Goal: Task Accomplishment & Management: Manage account settings

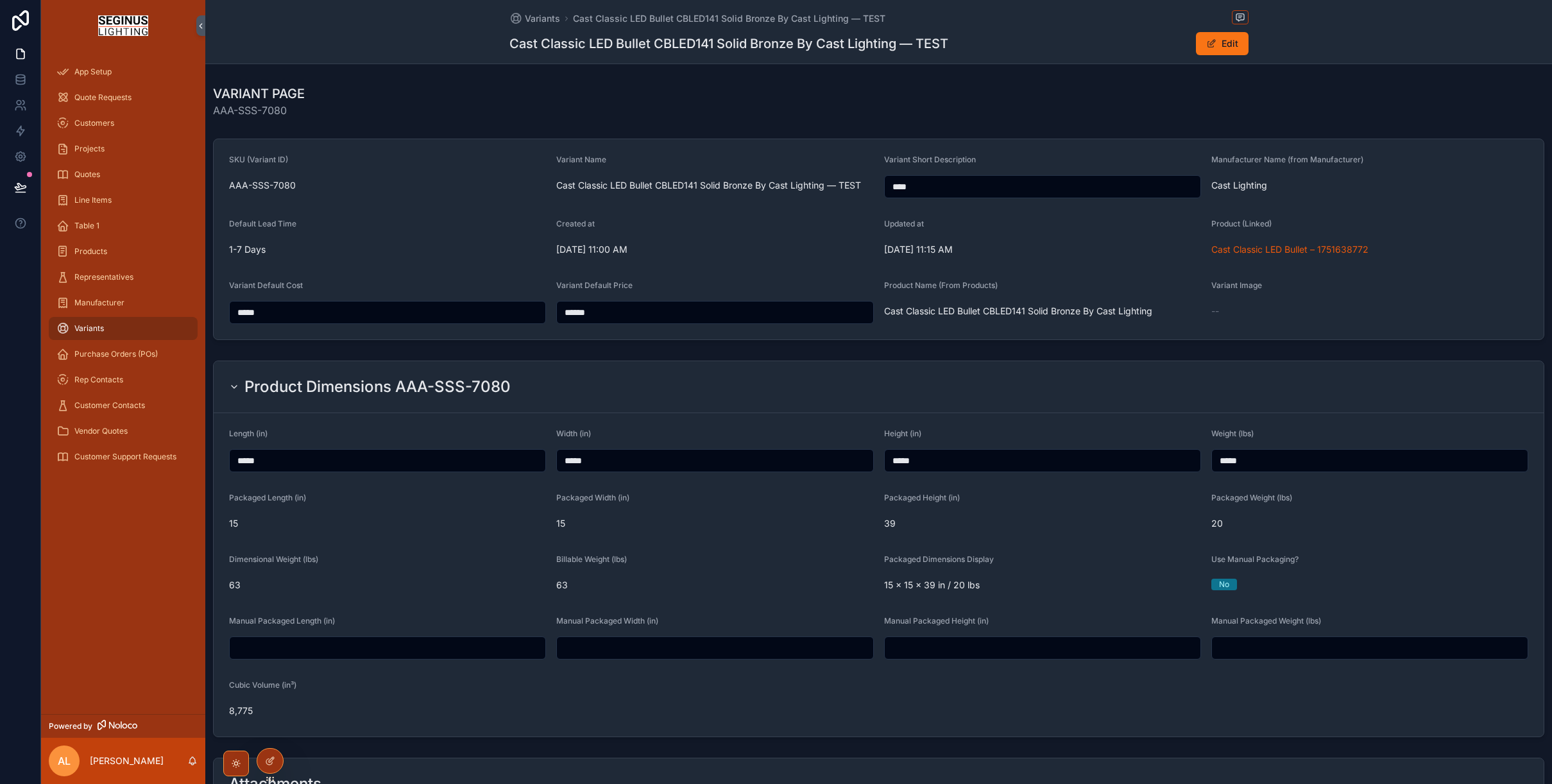
click at [1242, 584] on div "No" at bounding box center [1370, 584] width 317 height 11
click at [1229, 586] on div "No" at bounding box center [1223, 584] width 10 height 11
click at [1251, 582] on div "No" at bounding box center [1370, 584] width 317 height 11
click at [1223, 52] on button "Edit" at bounding box center [1222, 43] width 53 height 23
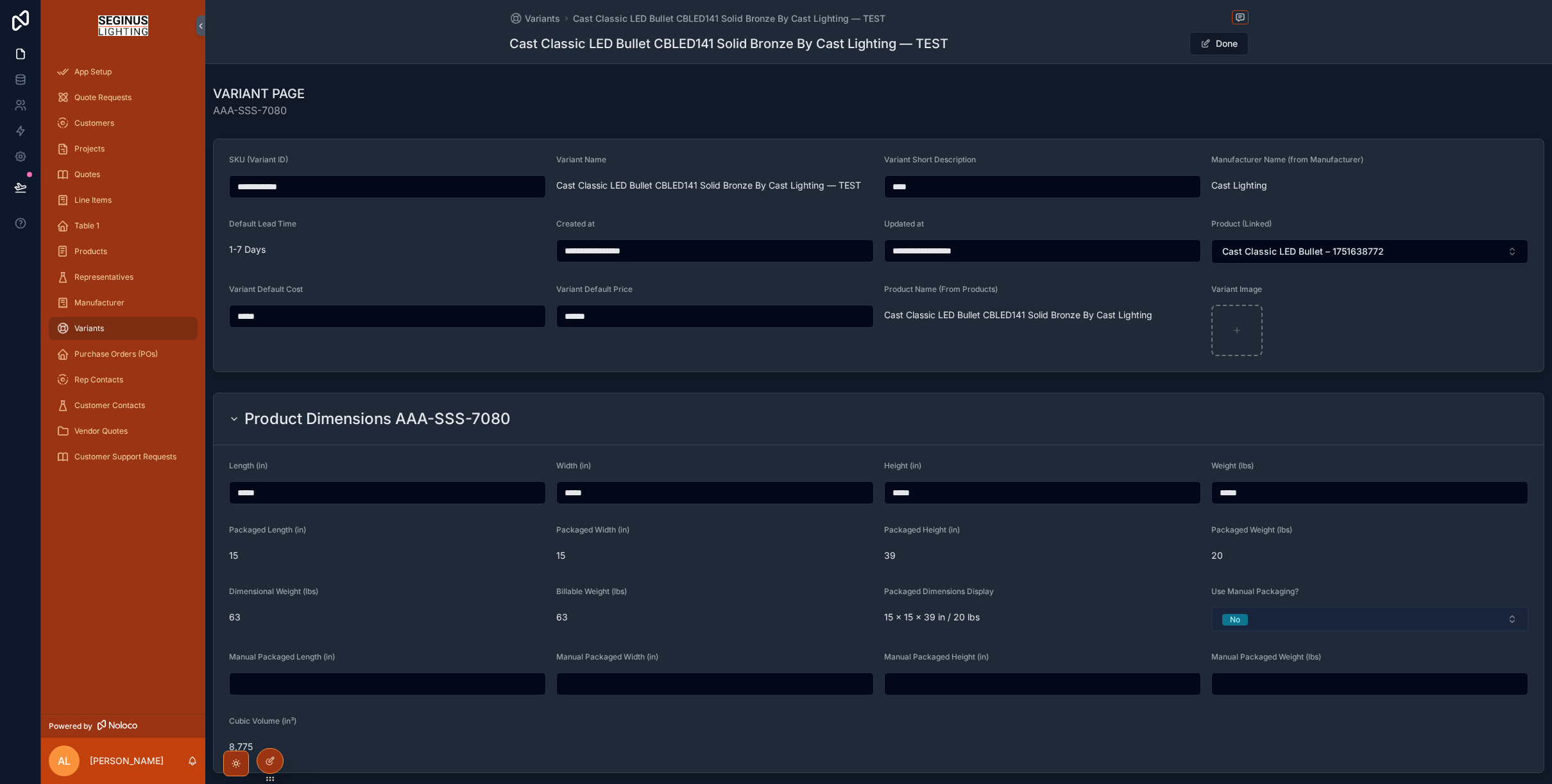
click at [1271, 618] on button "No" at bounding box center [1370, 619] width 317 height 24
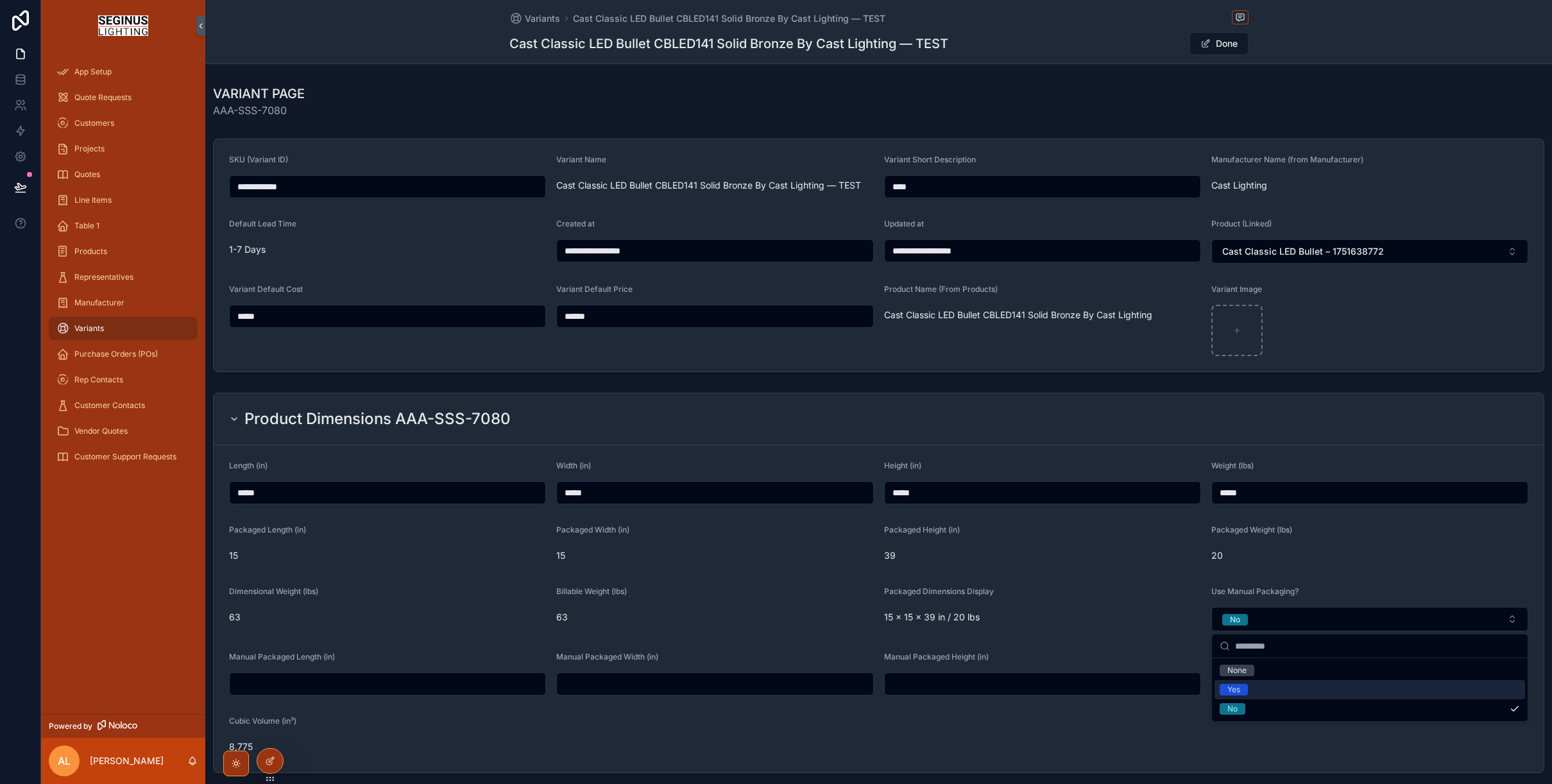
click at [1239, 689] on div "Yes" at bounding box center [1233, 689] width 13 height 11
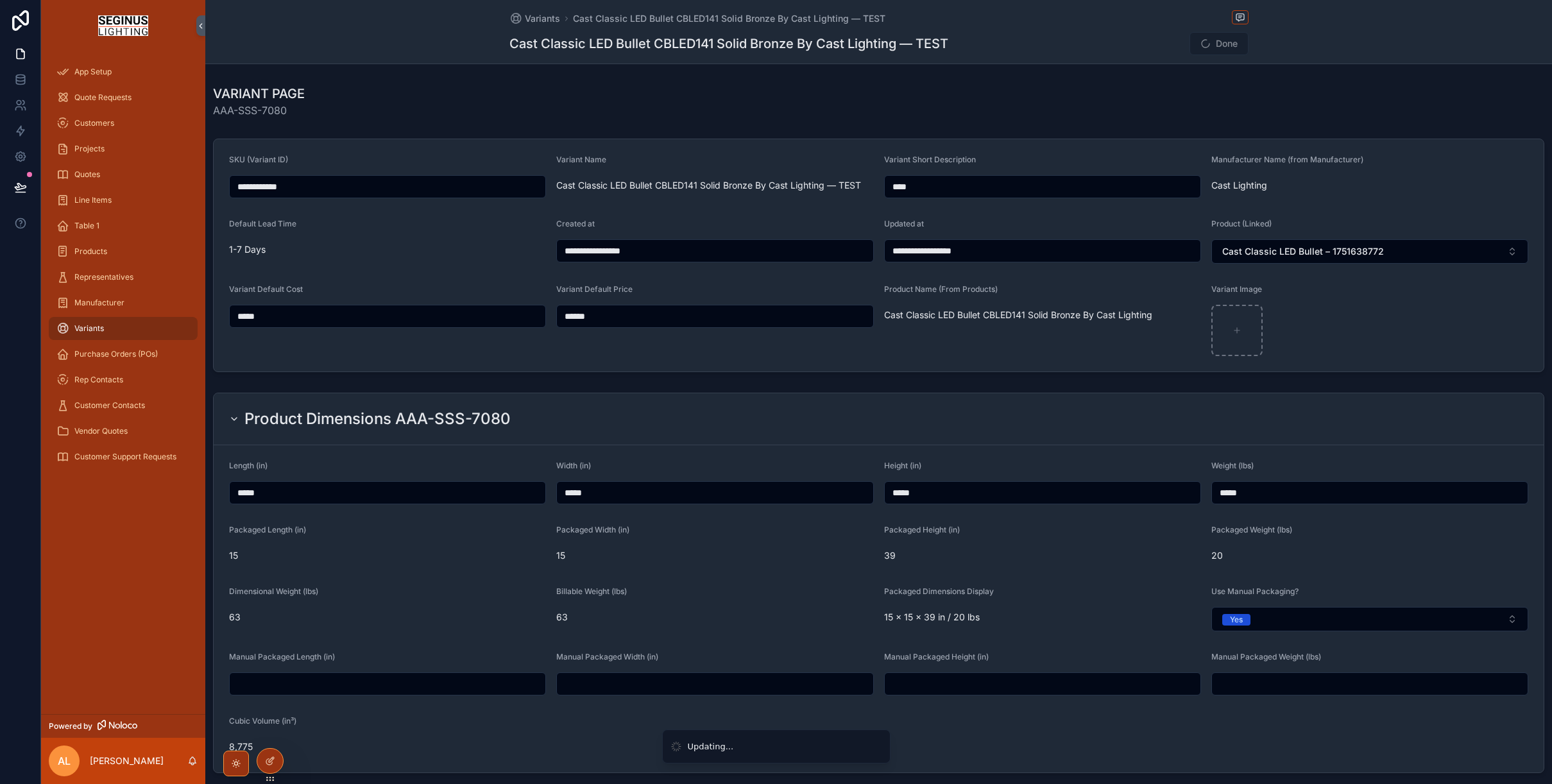
type input "**********"
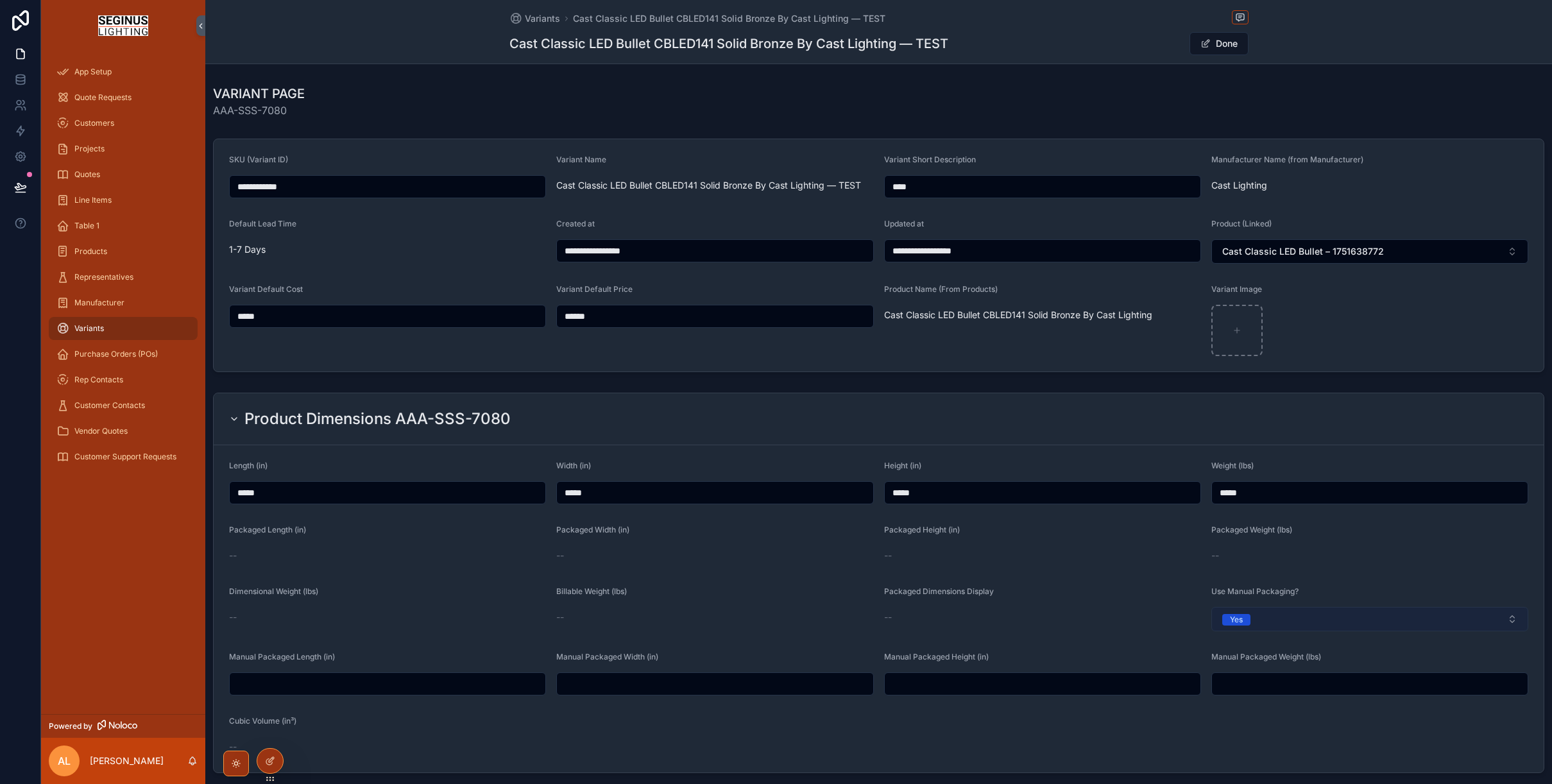
click at [1239, 620] on div "Yes" at bounding box center [1235, 619] width 13 height 11
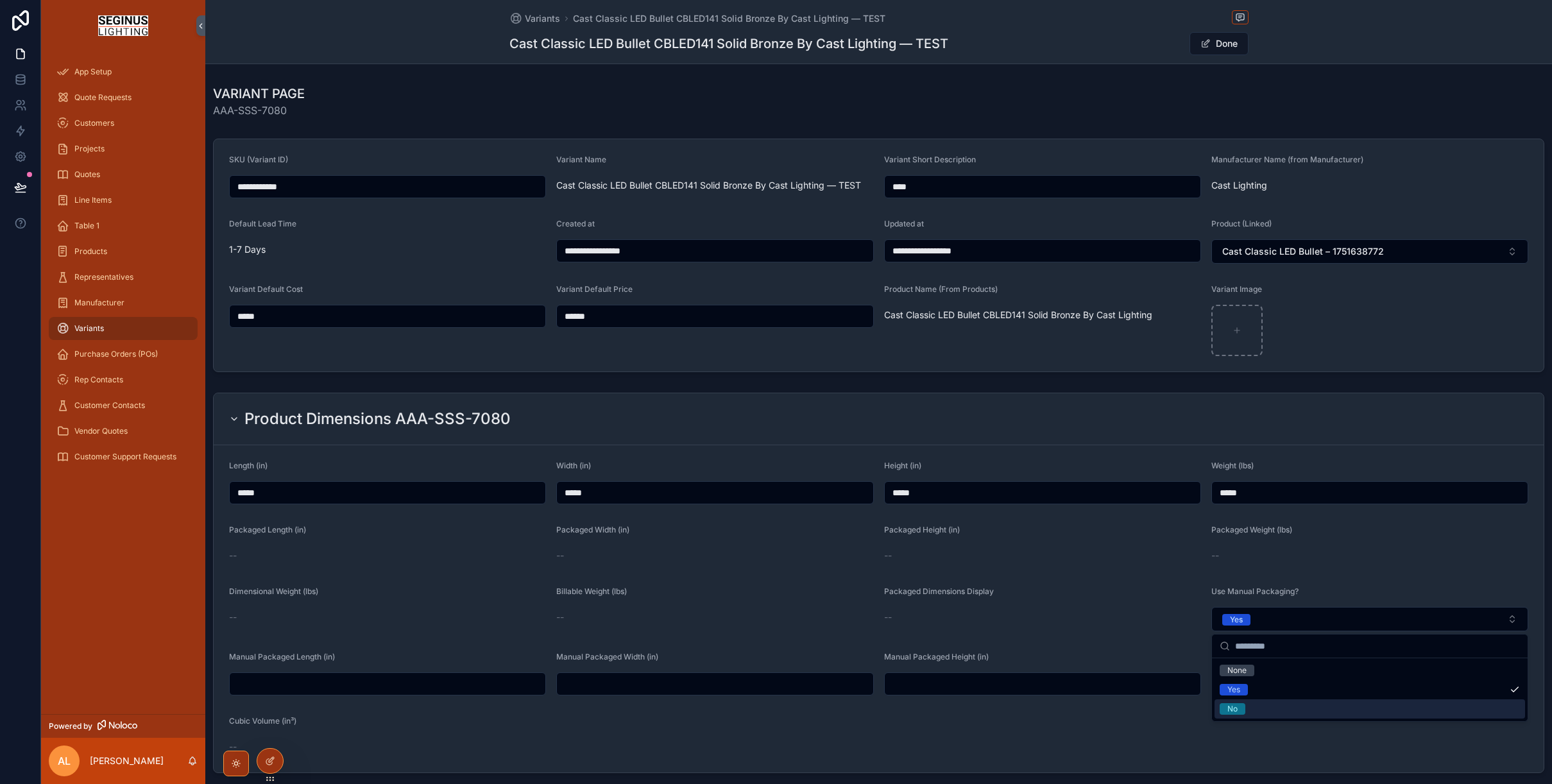
click at [1233, 712] on div "No" at bounding box center [1232, 708] width 10 height 11
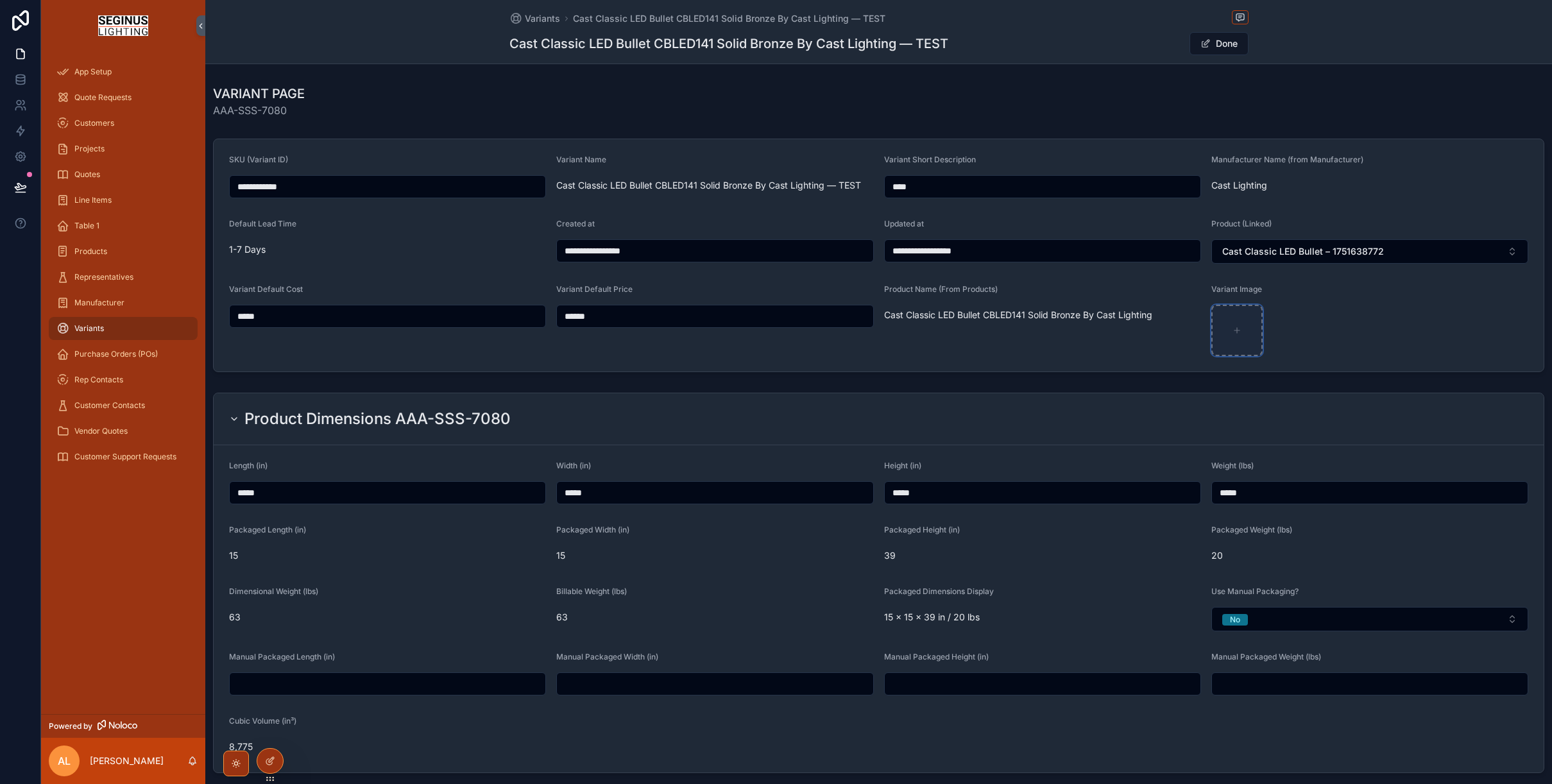
click at [1239, 331] on icon "scrollable content" at bounding box center [1237, 330] width 9 height 9
drag, startPoint x: 555, startPoint y: 184, endPoint x: 700, endPoint y: 184, distance: 145.0
click at [700, 184] on form "**********" at bounding box center [879, 255] width 1330 height 232
copy span "Cast Classic LED Bullet CBLED141"
click at [1245, 325] on div "scrollable content" at bounding box center [1236, 330] width 51 height 51
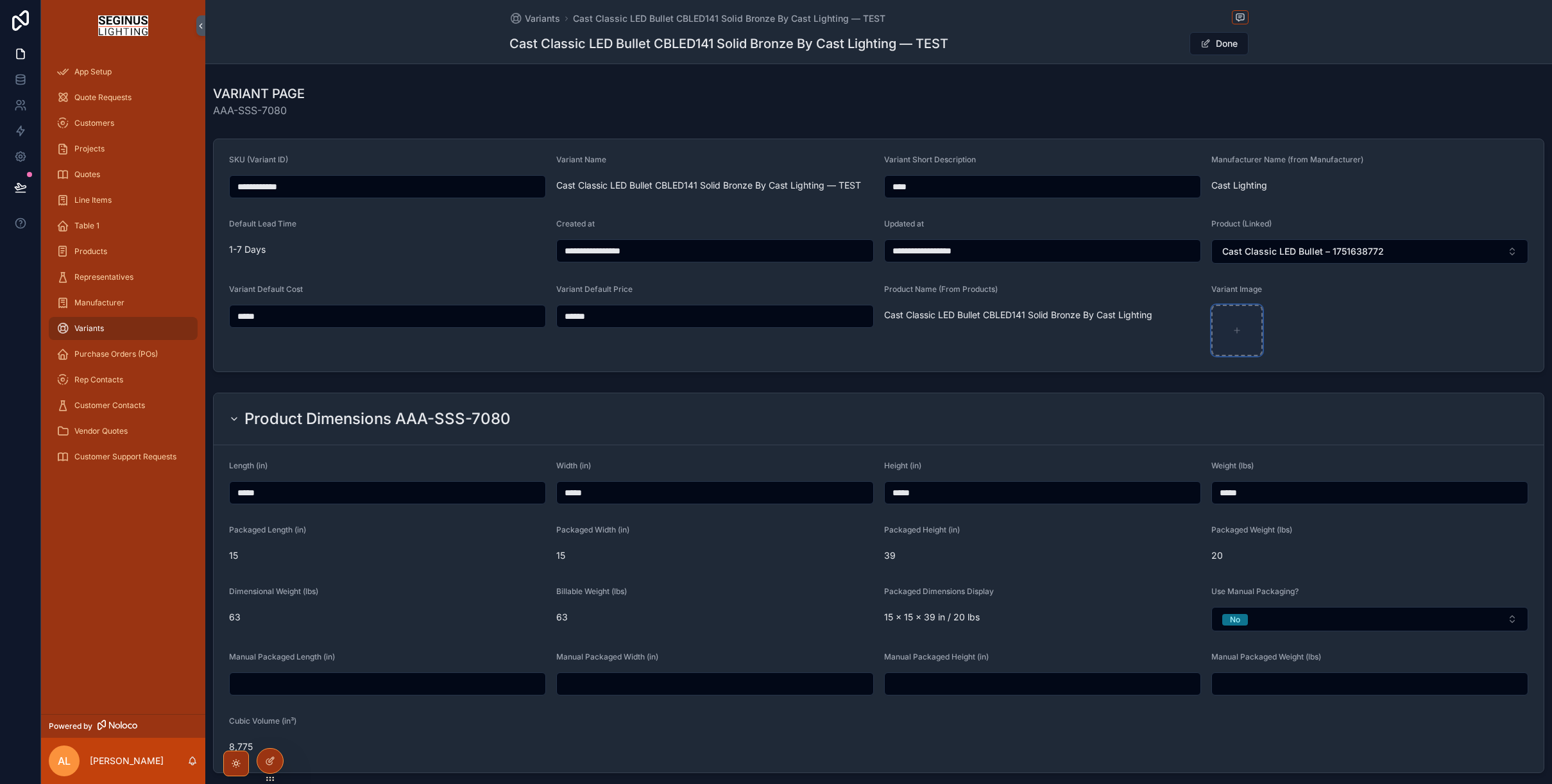
type input "**********"
click at [1267, 627] on button "No" at bounding box center [1370, 619] width 317 height 24
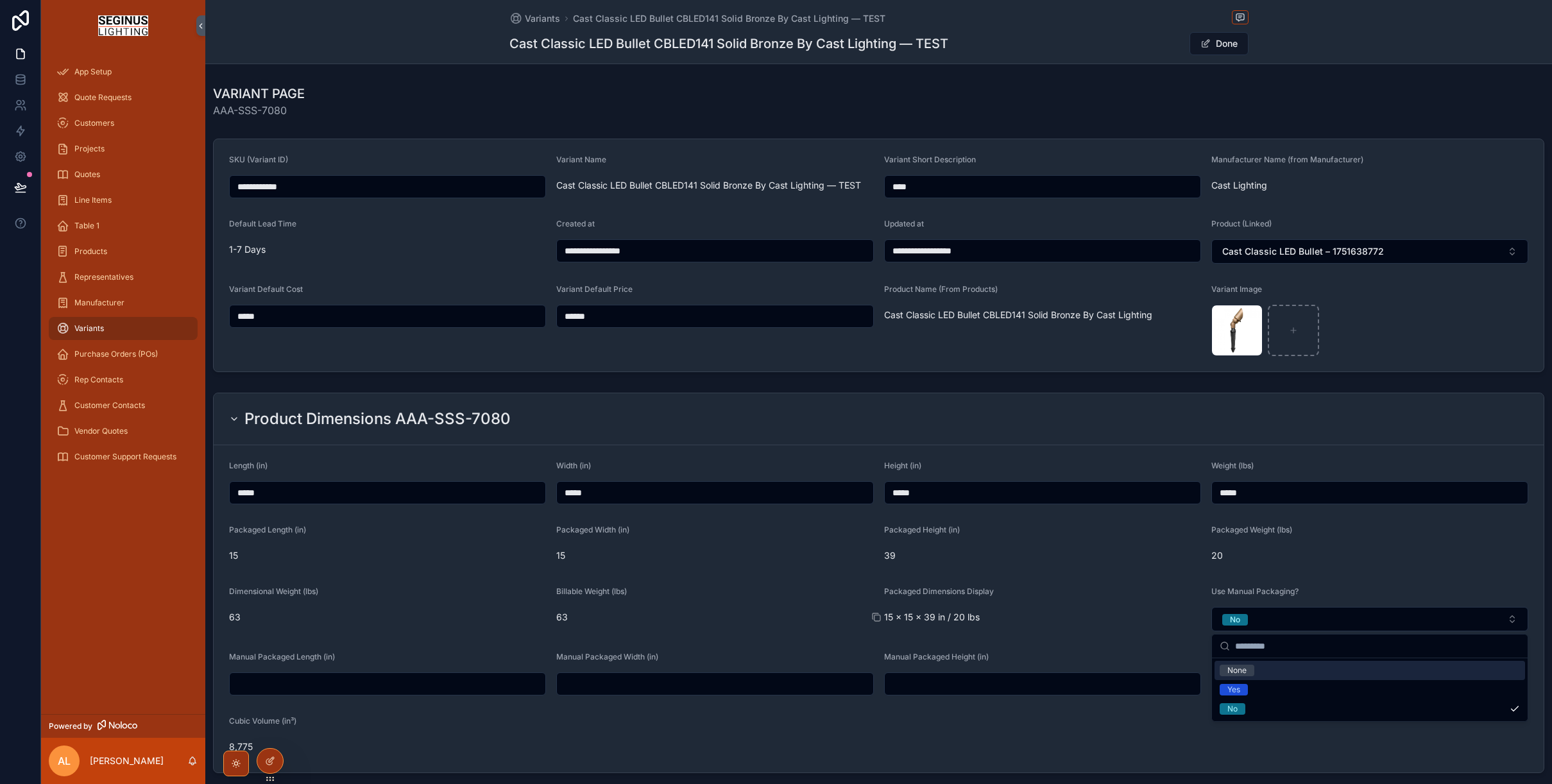
click at [1151, 612] on span "15 x 15 x 39 in / 20 lbs" at bounding box center [1043, 617] width 317 height 13
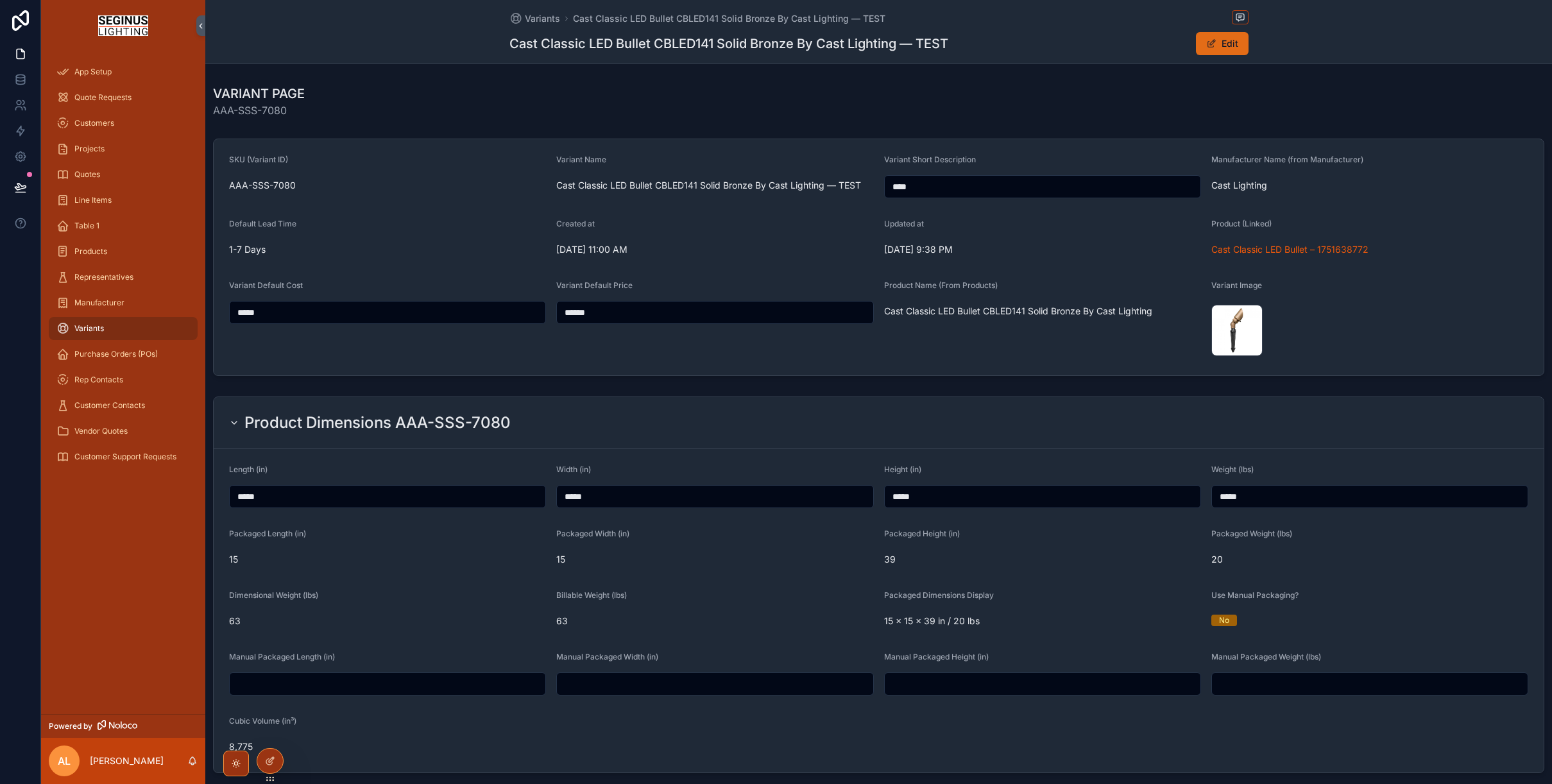
click at [1230, 43] on button "Edit" at bounding box center [1222, 43] width 53 height 23
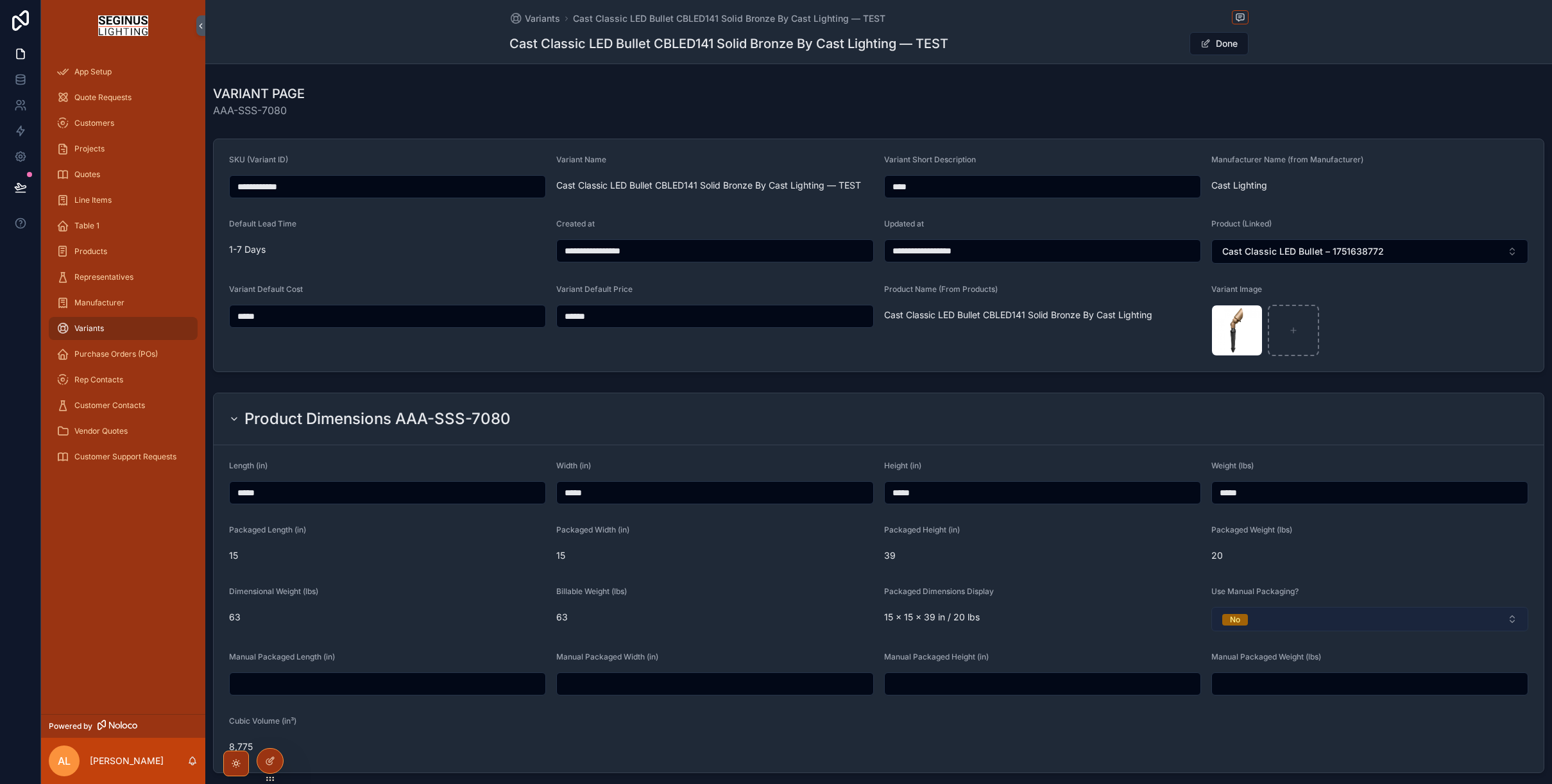
click at [1270, 624] on button "No" at bounding box center [1370, 619] width 317 height 24
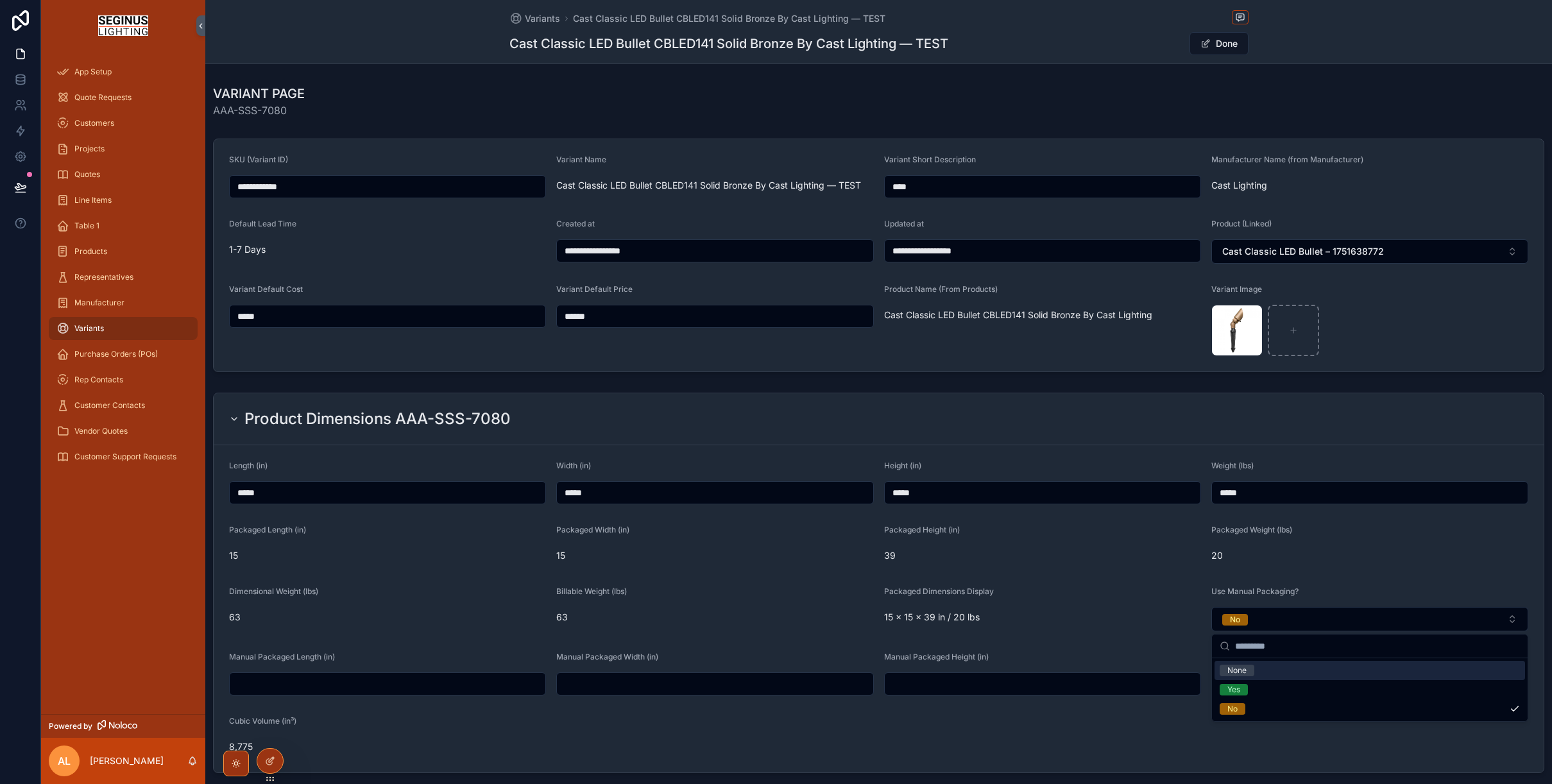
click at [1238, 672] on div "None" at bounding box center [1236, 670] width 19 height 11
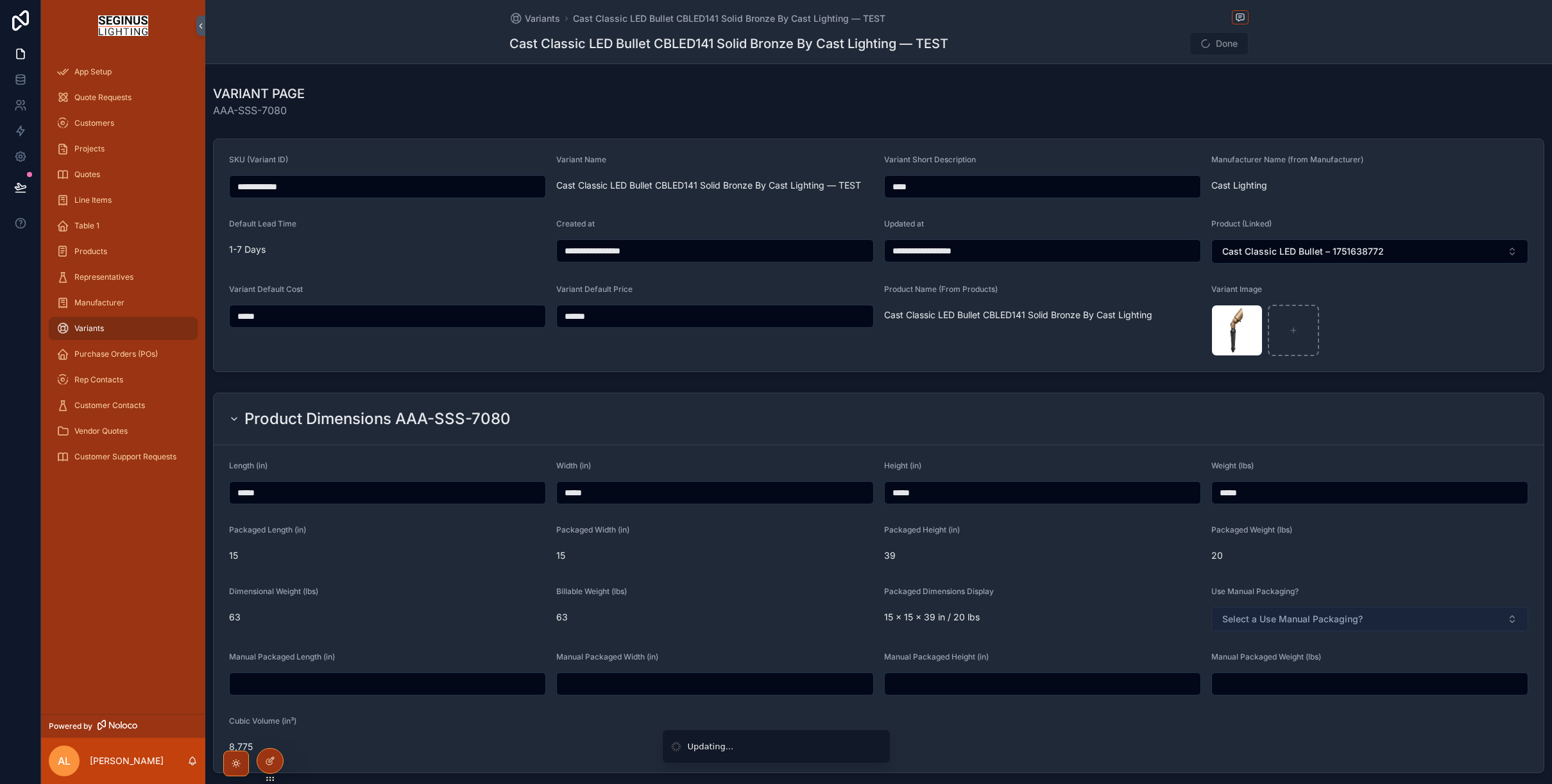
type input "**********"
click at [1315, 623] on span "Select a Use Manual Packaging?" at bounding box center [1292, 619] width 140 height 13
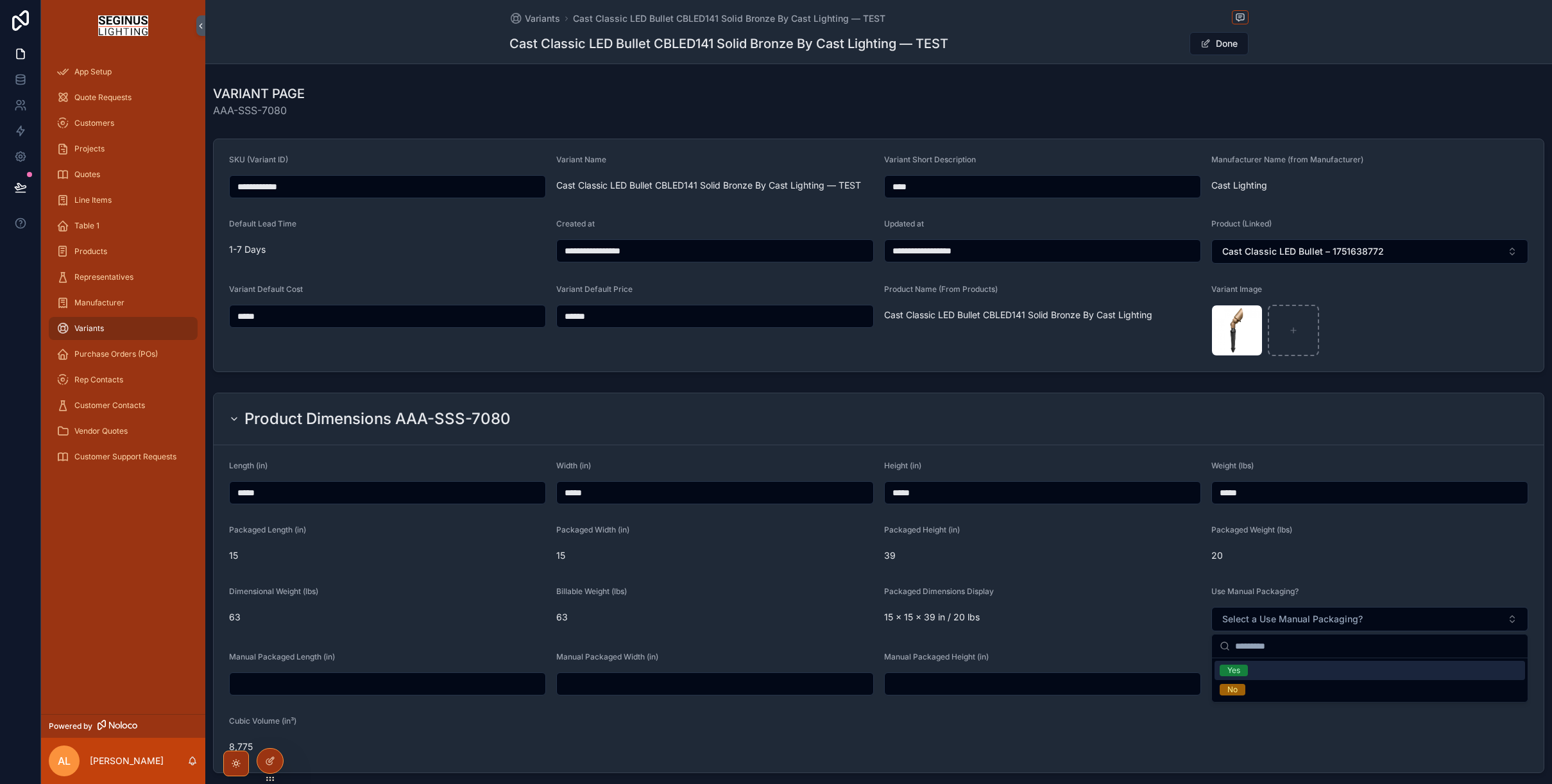
click at [1242, 673] on span "Yes" at bounding box center [1233, 670] width 28 height 11
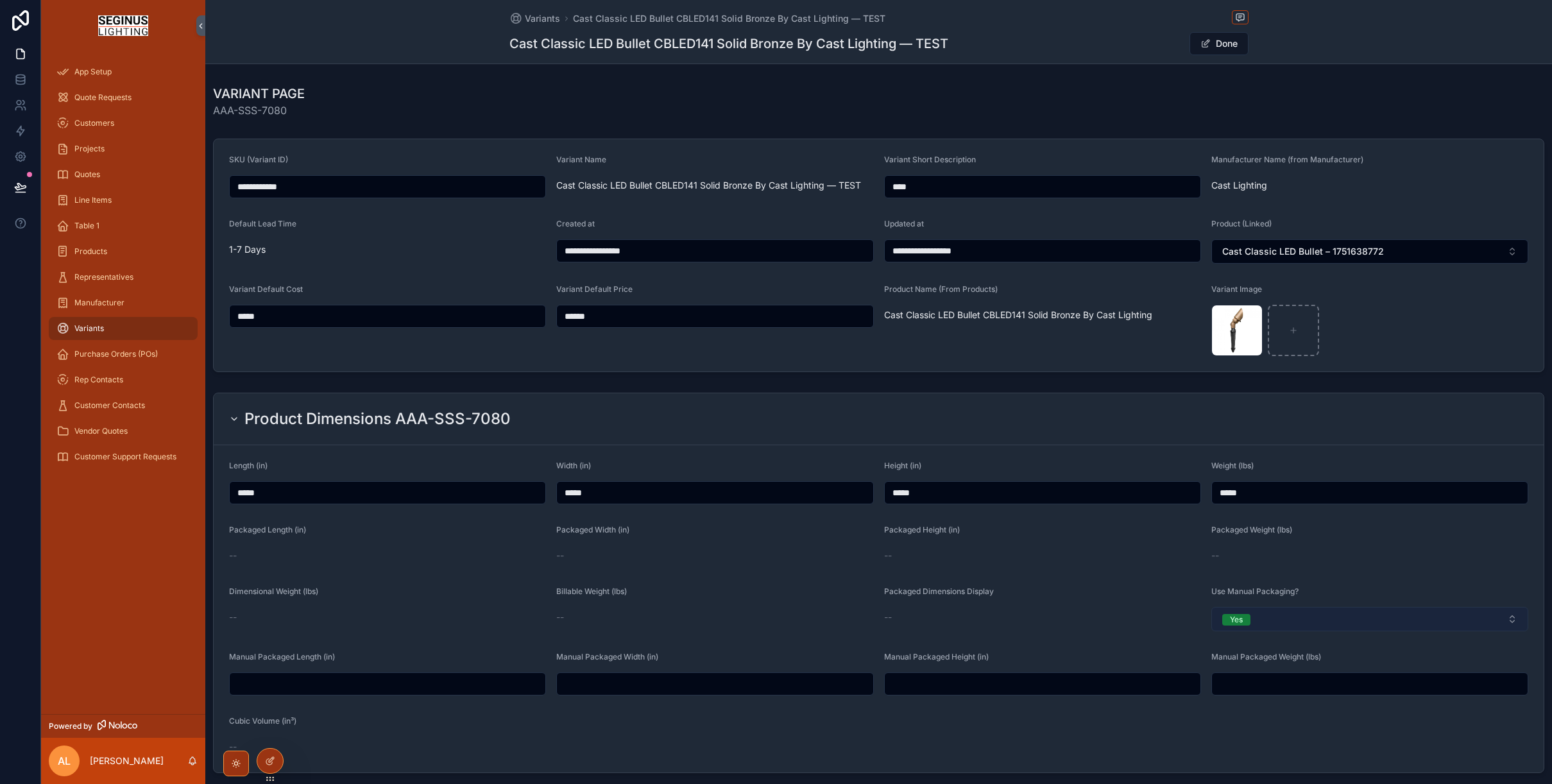
click at [1270, 620] on button "Yes" at bounding box center [1370, 619] width 317 height 24
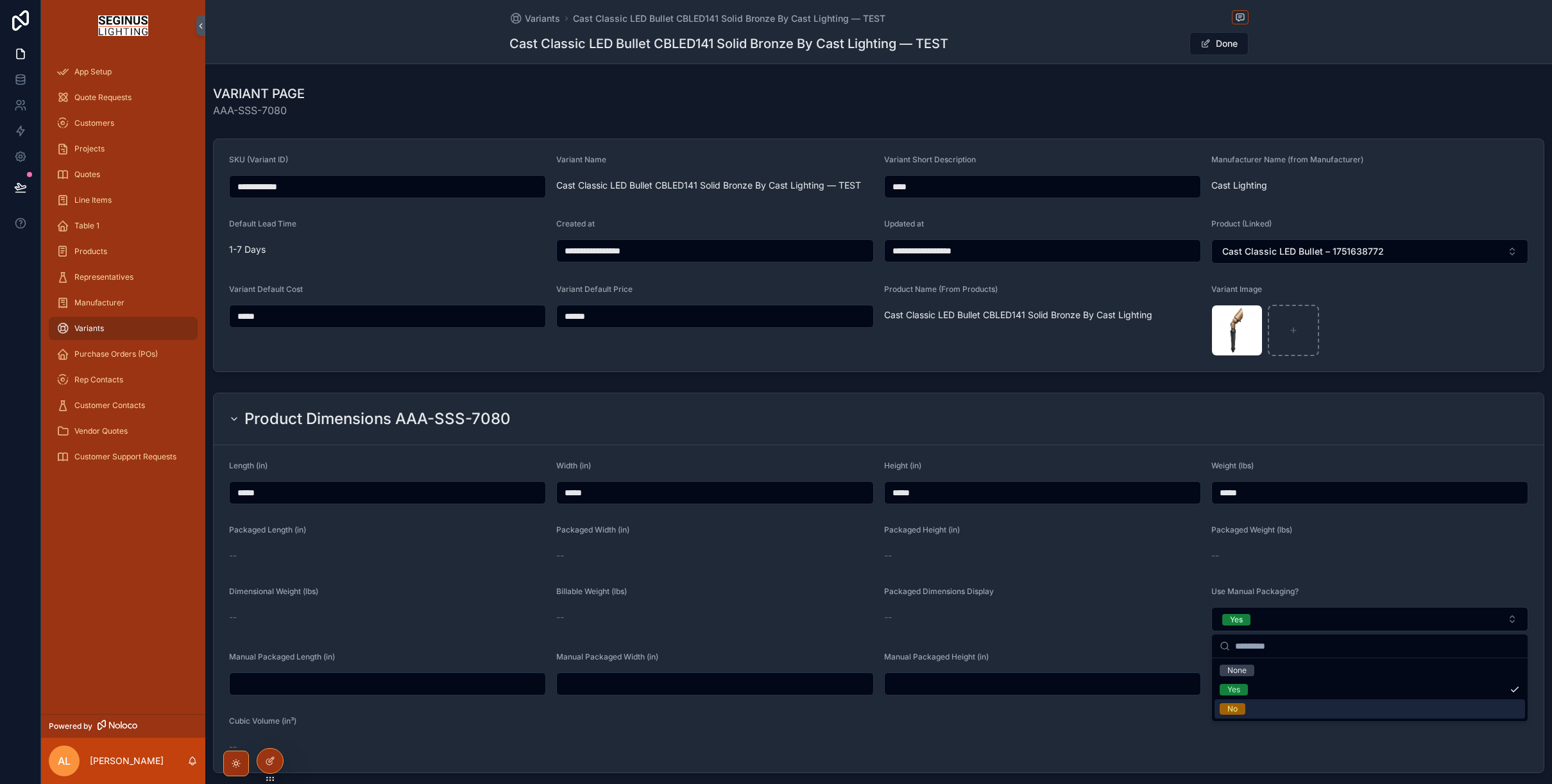
click at [1233, 710] on div "No" at bounding box center [1232, 708] width 10 height 11
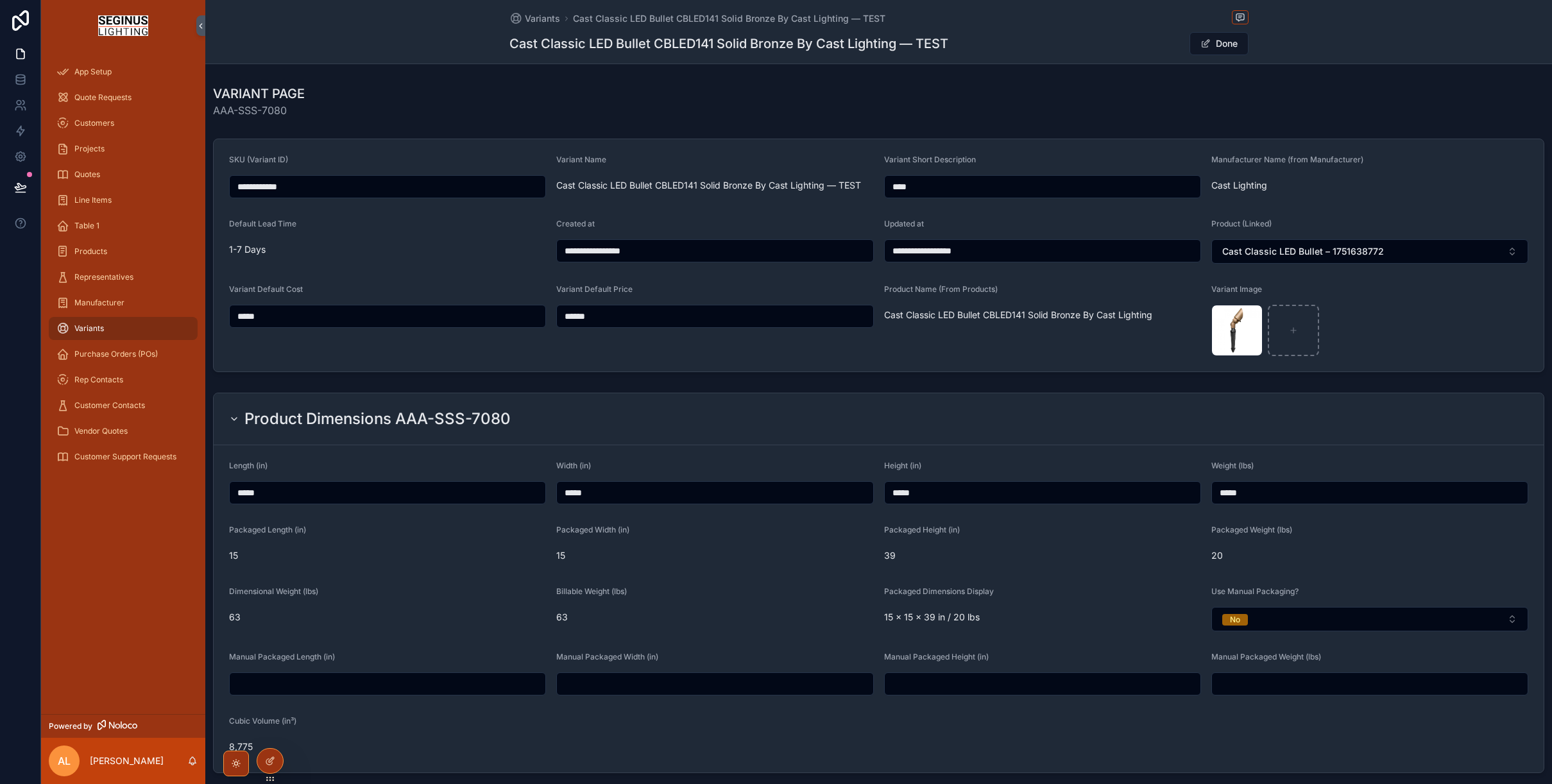
click at [1147, 578] on form "Length (in) ***** Width (in) ***** Height (in) ***** Weight (lbs) ***** Package…" at bounding box center [879, 609] width 1330 height 327
click at [1121, 530] on div "Packaged Height (in)" at bounding box center [1043, 532] width 317 height 15
click at [1273, 620] on button "No" at bounding box center [1370, 619] width 317 height 24
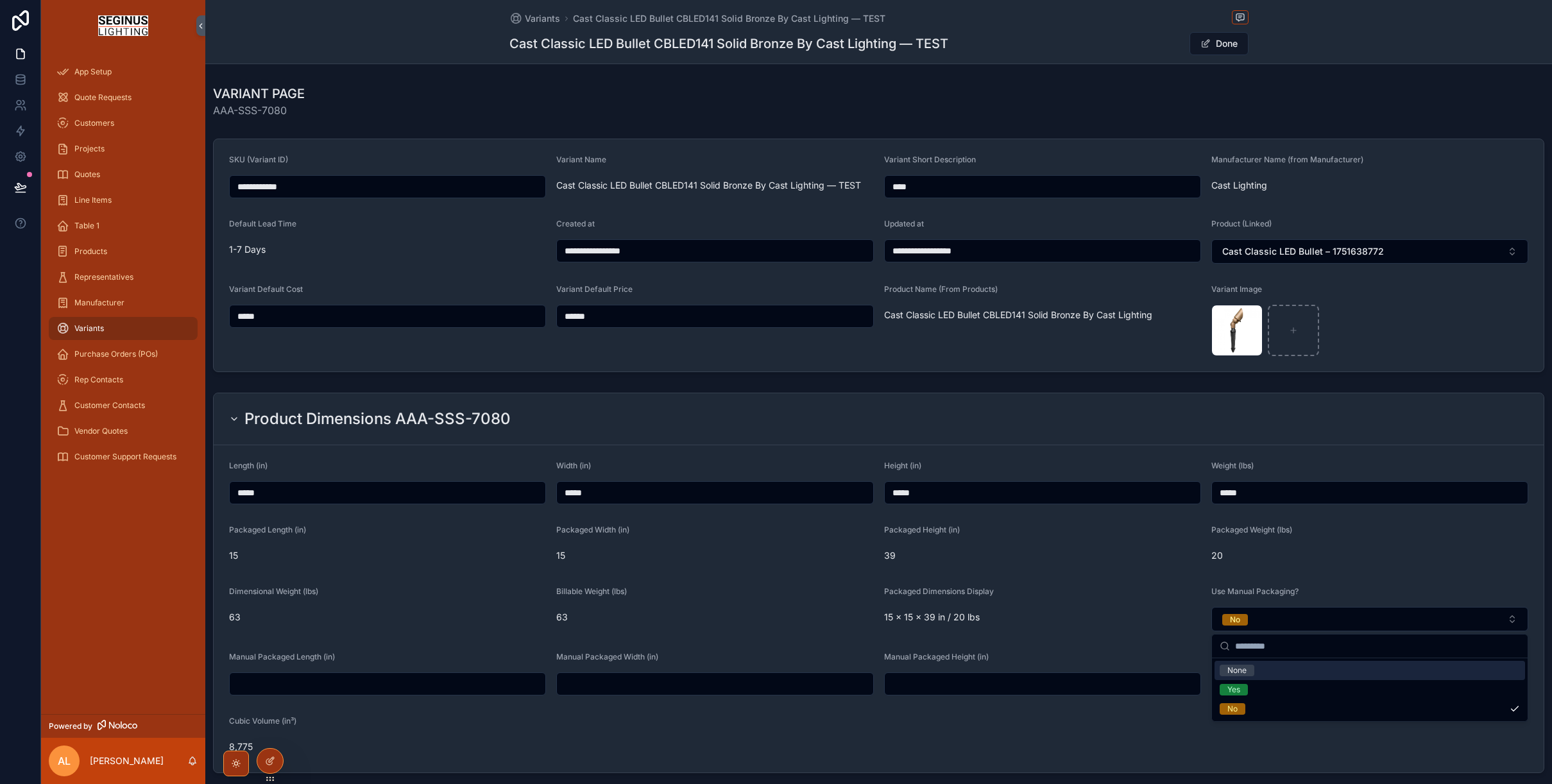
click at [1237, 673] on div "None" at bounding box center [1236, 670] width 19 height 11
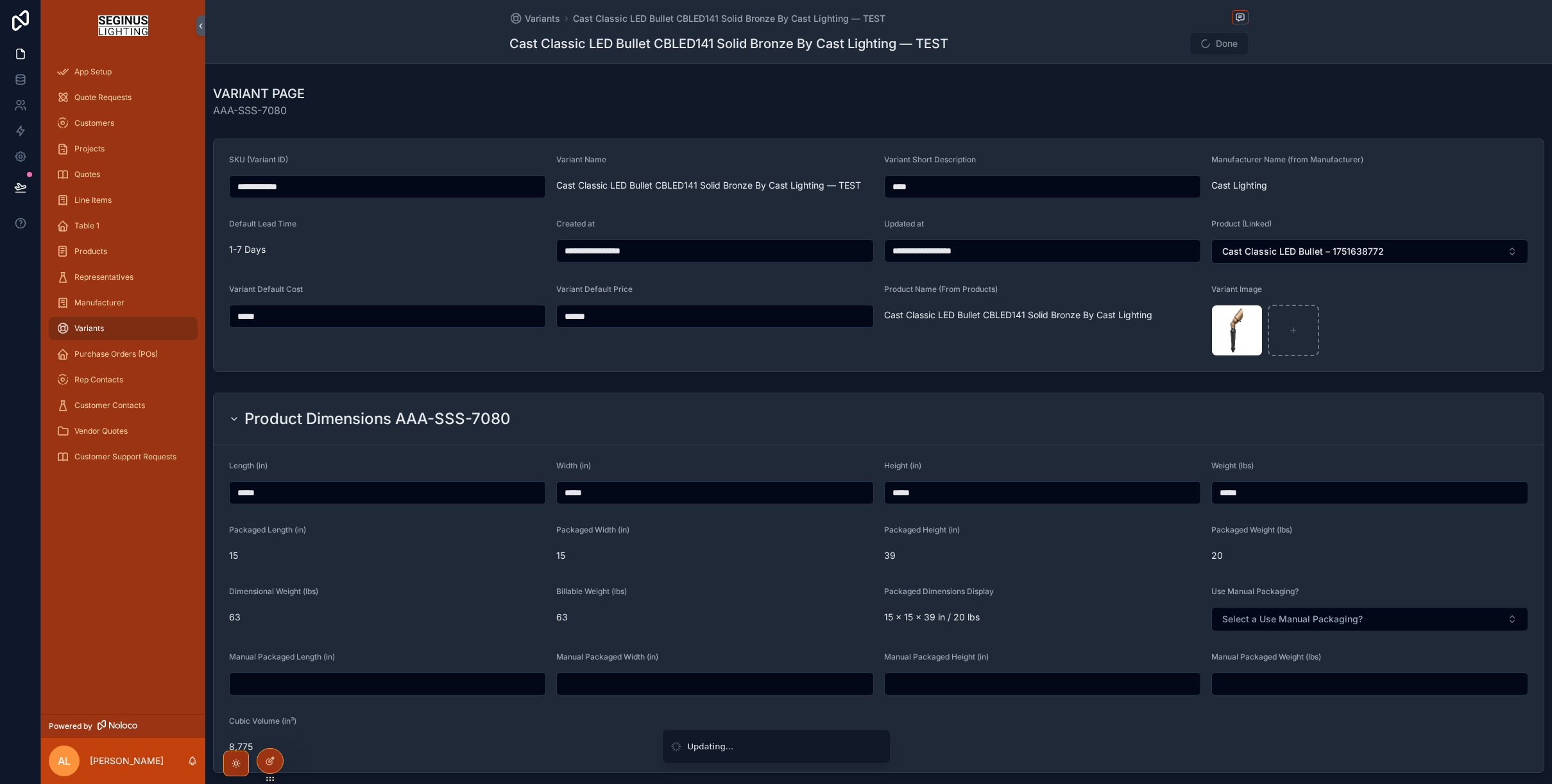
click at [1169, 602] on div "Packaged Dimensions Display 15 x 15 x 39 in / 20 lbs" at bounding box center [1043, 609] width 317 height 45
click at [1136, 554] on span "39" at bounding box center [1043, 555] width 317 height 13
click at [1211, 48] on button "Done" at bounding box center [1218, 43] width 59 height 23
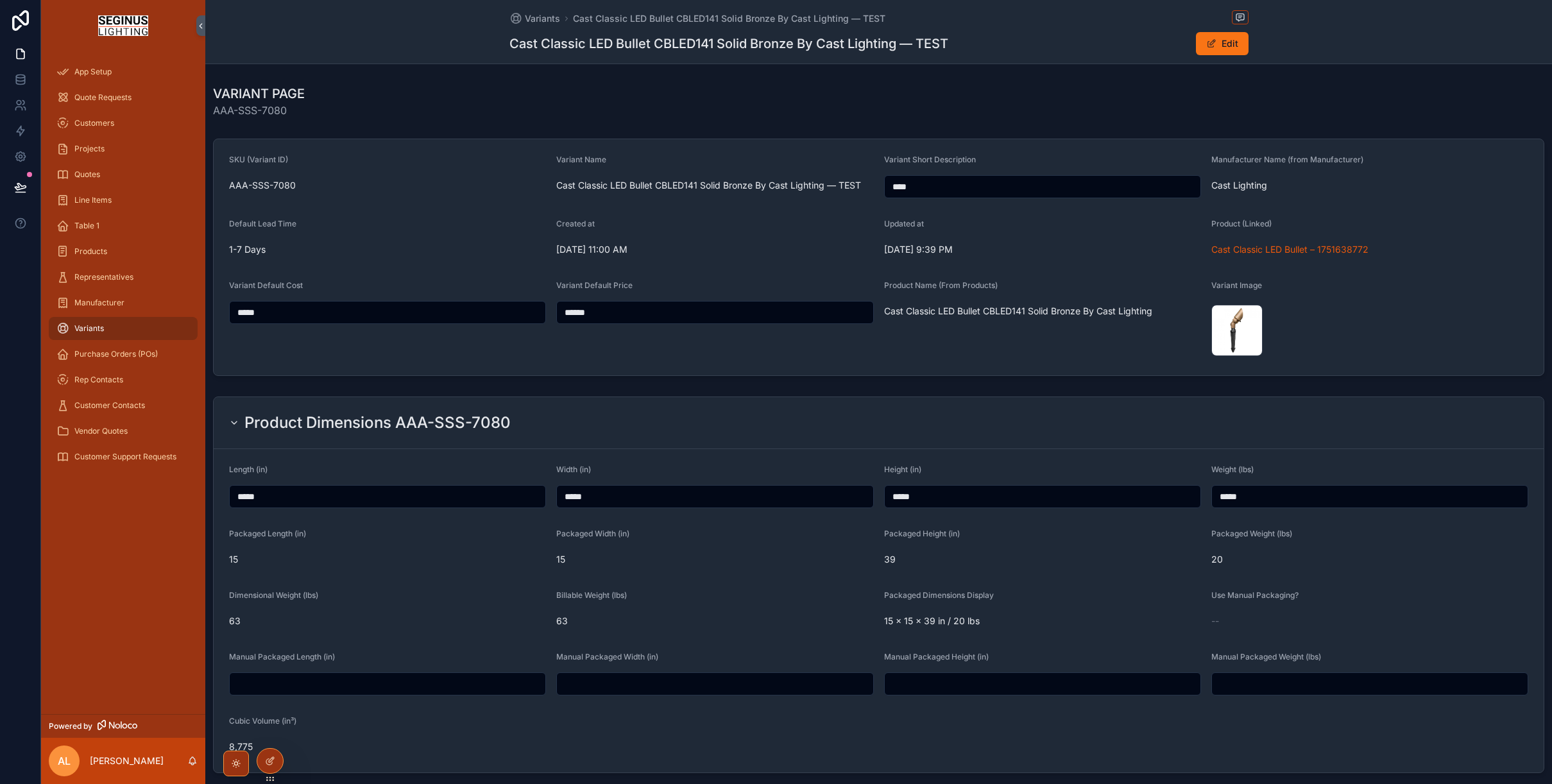
click at [288, 184] on span "AAA-SSS-7080" at bounding box center [387, 185] width 317 height 13
click at [1219, 43] on button "Edit" at bounding box center [1222, 43] width 53 height 23
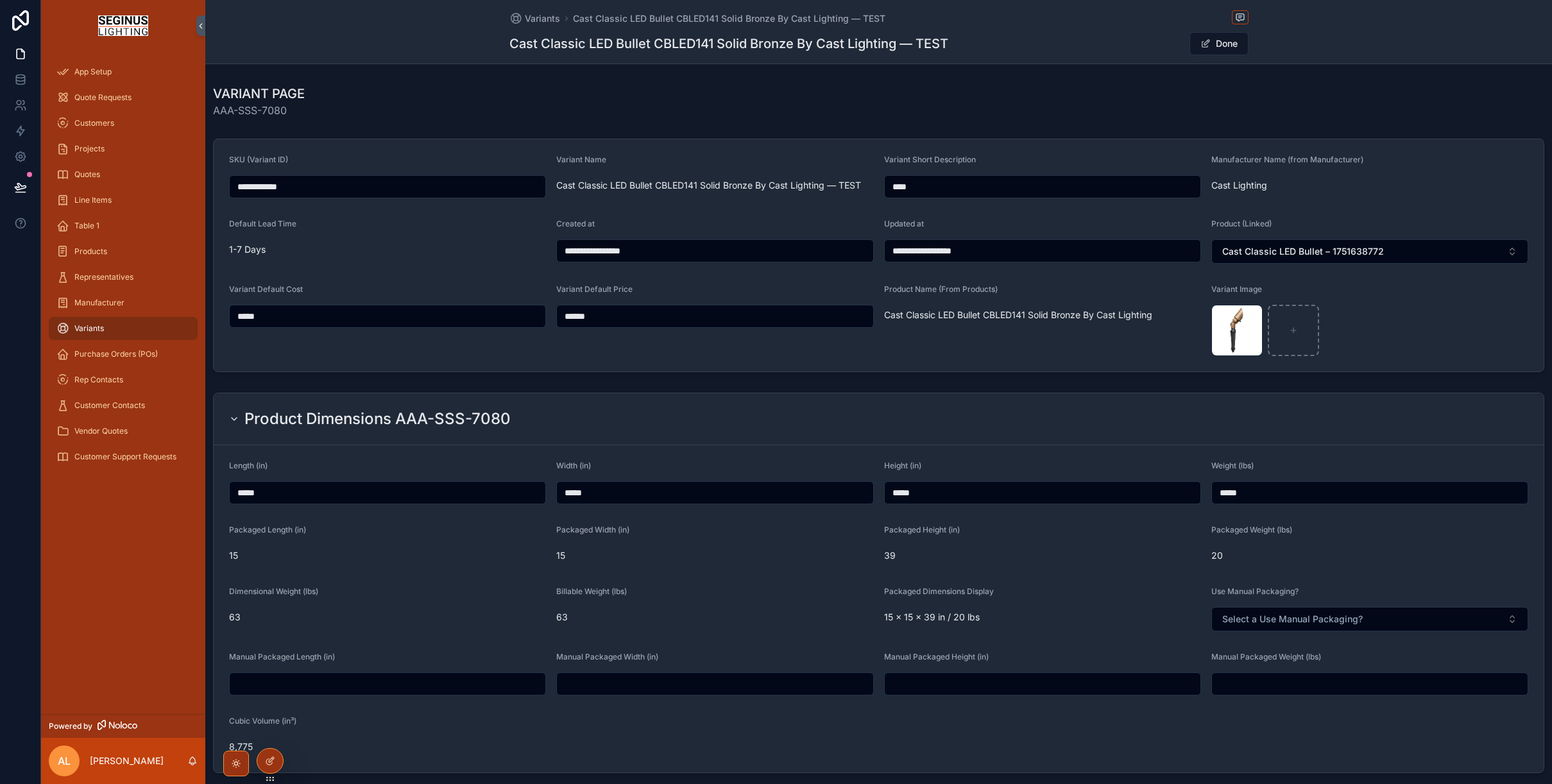
drag, startPoint x: 316, startPoint y: 188, endPoint x: 215, endPoint y: 184, distance: 101.1
click at [215, 184] on form "**********" at bounding box center [879, 255] width 1330 height 232
paste input "scrollable content"
type input "********"
type input "**********"
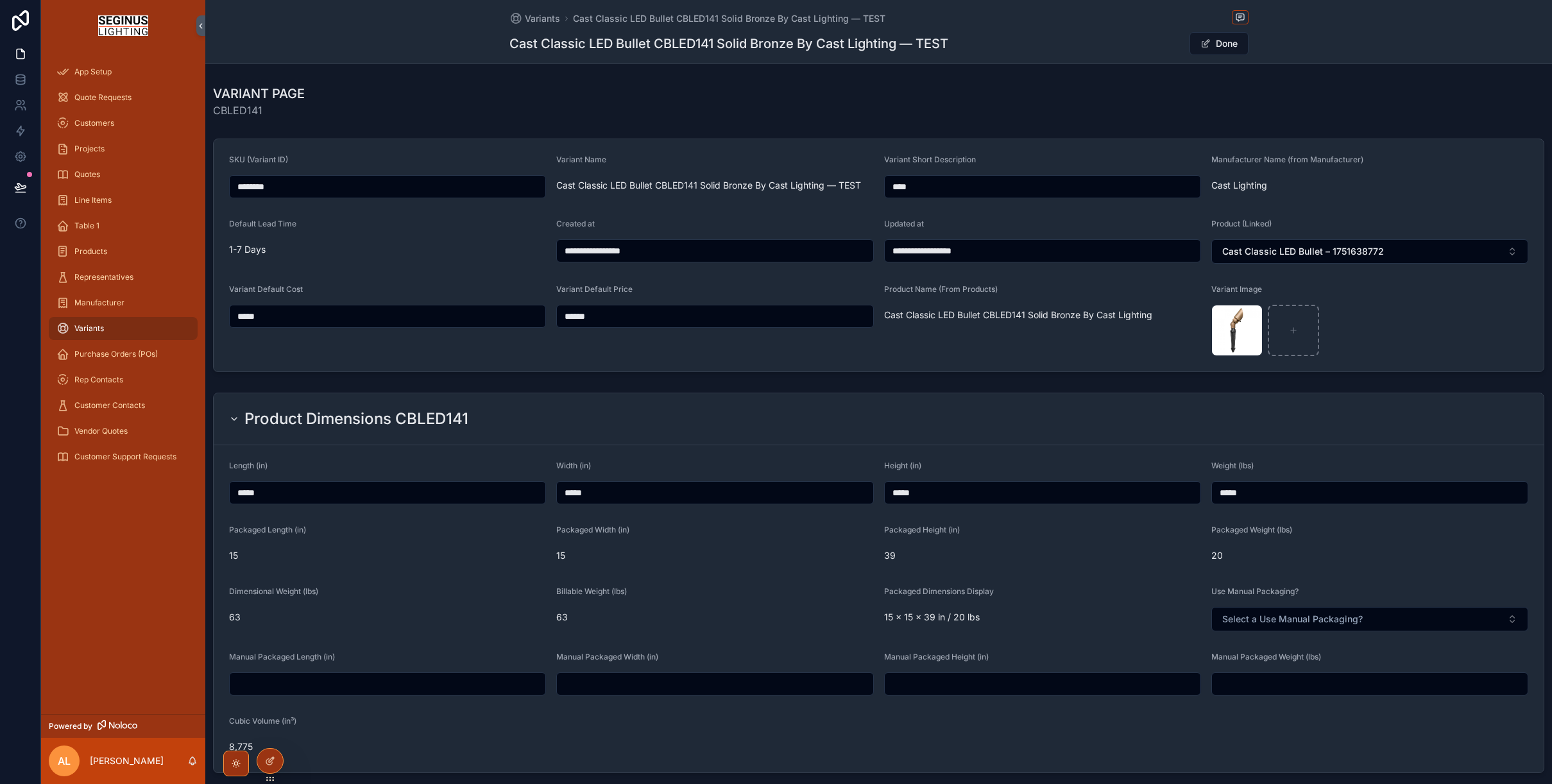
type input "********"
click at [925, 186] on input "****" at bounding box center [1043, 187] width 316 height 18
click at [1206, 45] on span "scrollable content" at bounding box center [1205, 43] width 10 height 10
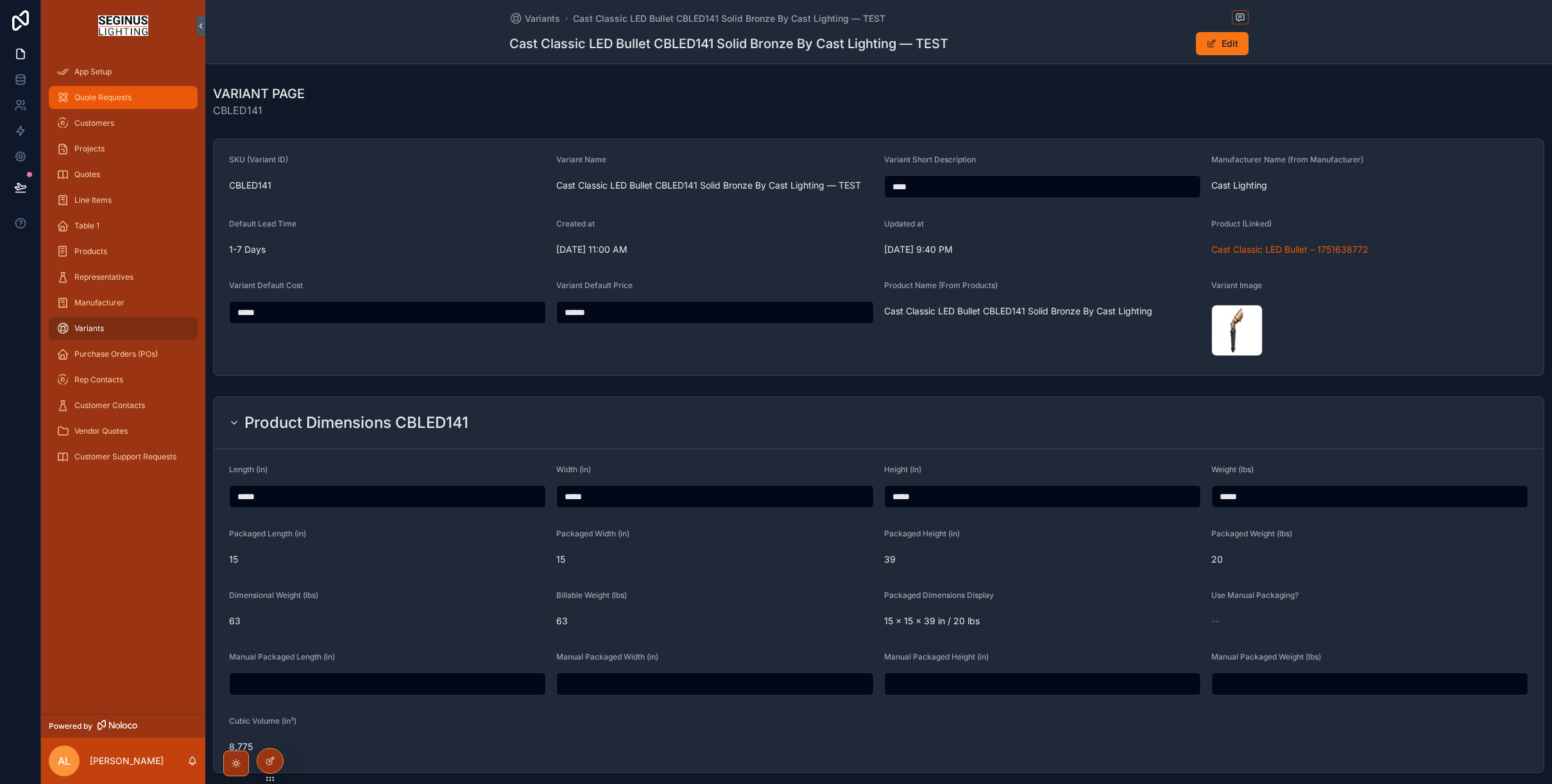
click at [112, 100] on span "Quote Requests" at bounding box center [103, 97] width 57 height 10
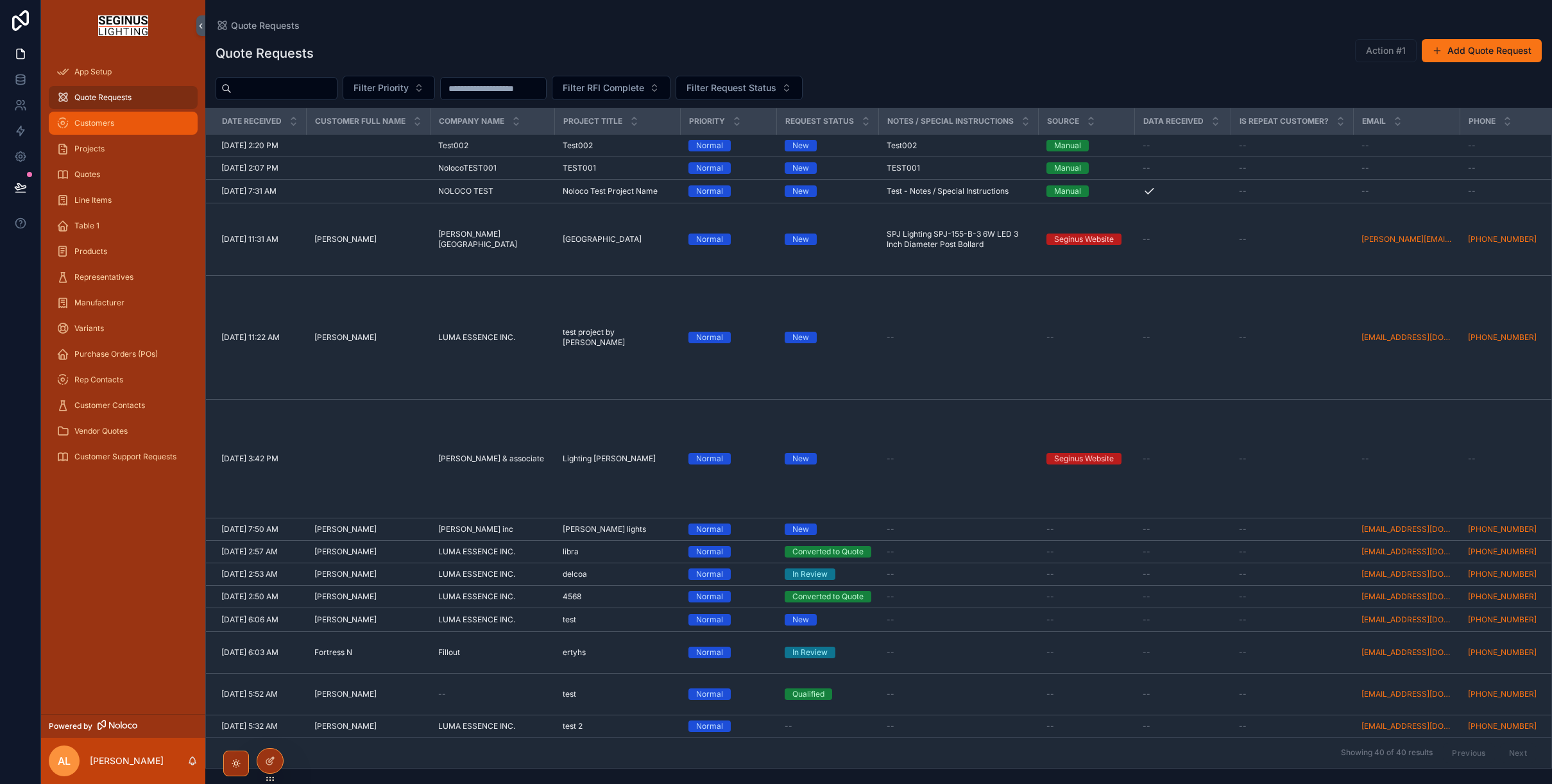
click at [88, 123] on span "Customers" at bounding box center [95, 123] width 40 height 10
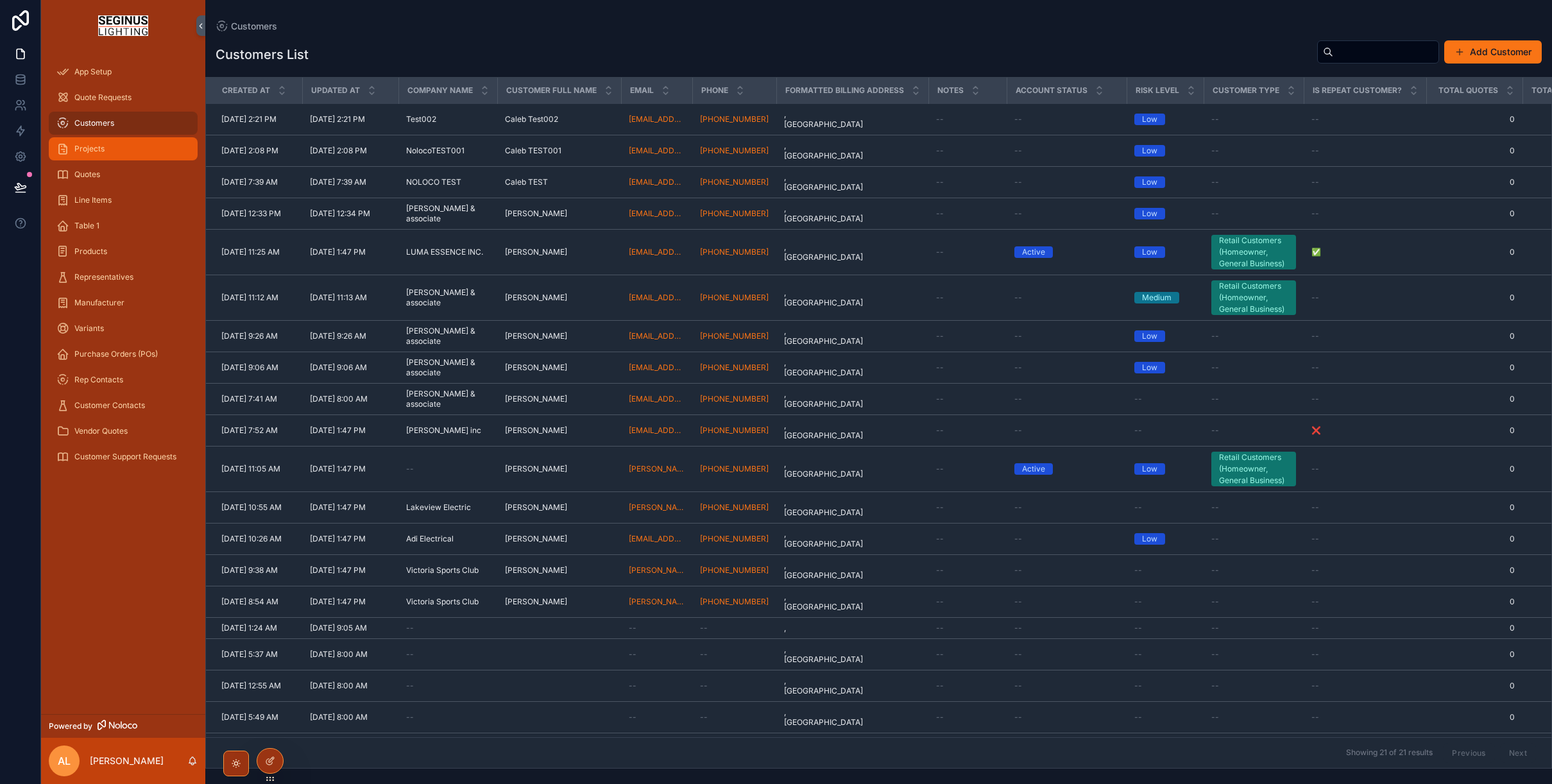
click at [80, 147] on span "Projects" at bounding box center [90, 148] width 31 height 10
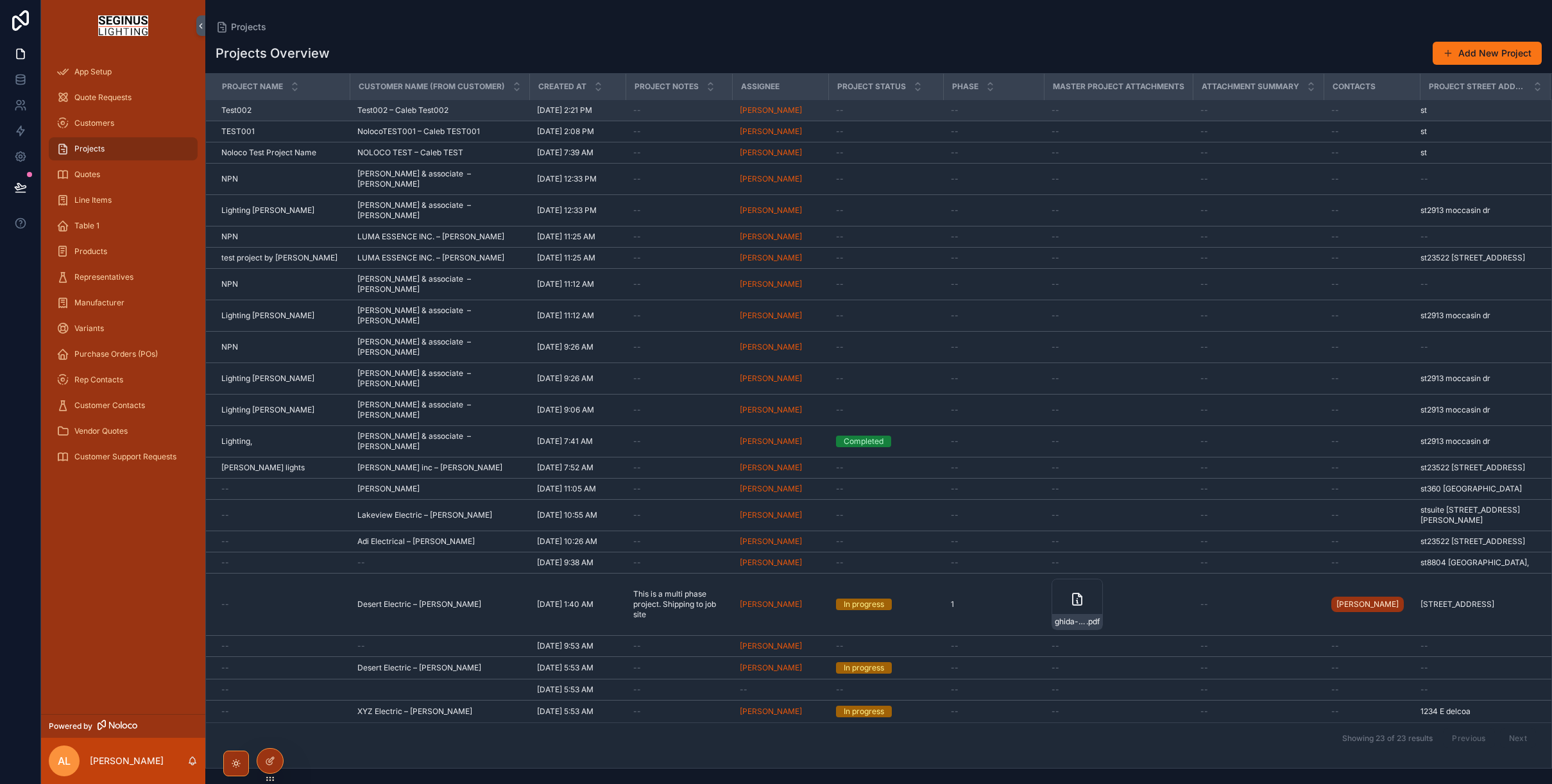
click at [413, 112] on span "Test002 – Caleb Test002" at bounding box center [402, 110] width 91 height 10
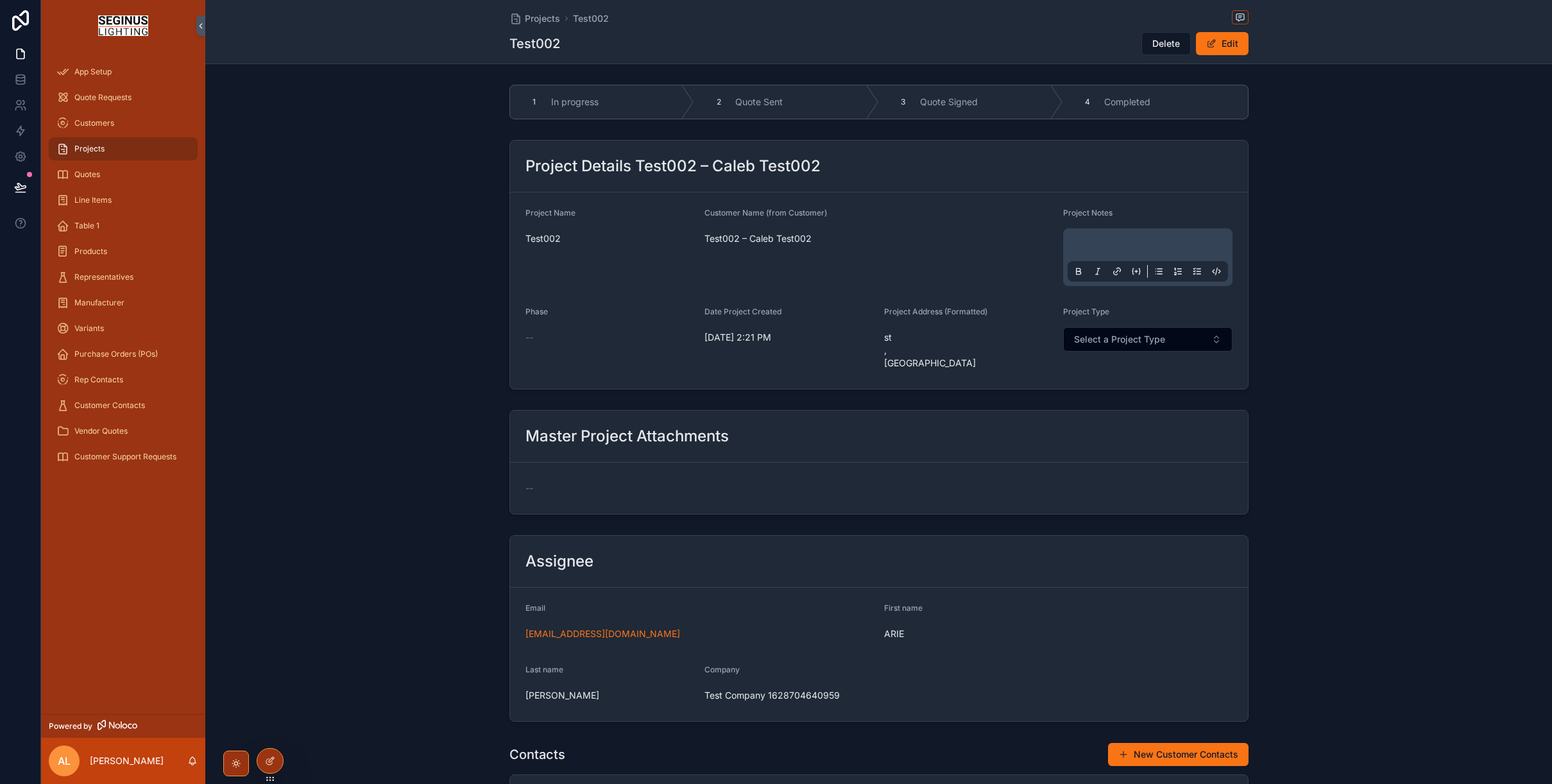
click at [769, 239] on span "Test002 – Caleb Test002" at bounding box center [879, 238] width 349 height 13
click at [1232, 43] on button "Edit" at bounding box center [1222, 43] width 53 height 23
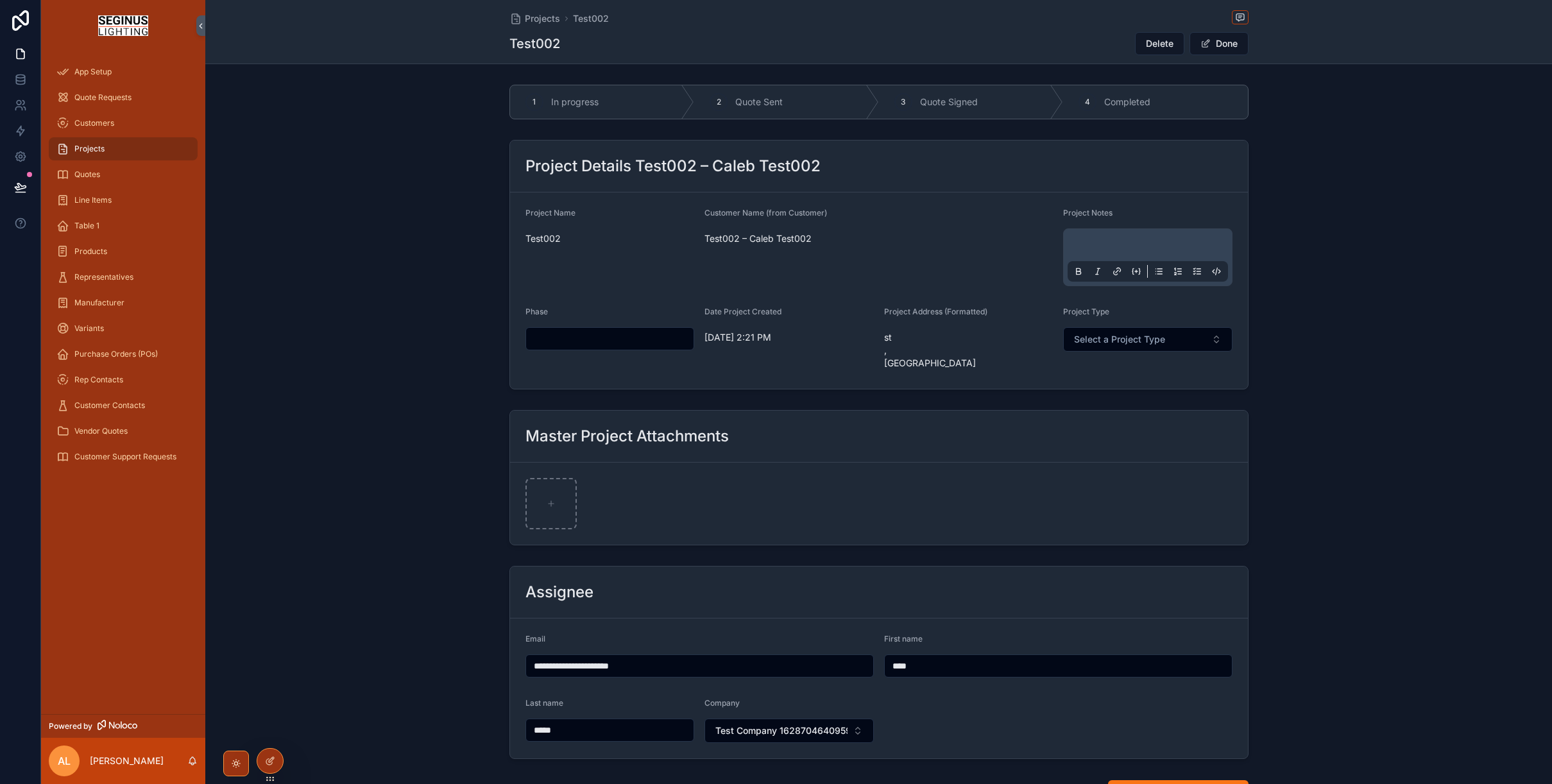
click at [1094, 236] on div "scrollable content" at bounding box center [1148, 257] width 160 height 49
click at [1087, 239] on div "scrollable content" at bounding box center [1148, 257] width 160 height 49
click at [1090, 248] on p "scrollable content" at bounding box center [1150, 246] width 160 height 13
click at [1012, 258] on div "Customer Name (from Customer) Test002 – Caleb Test002" at bounding box center [879, 247] width 349 height 79
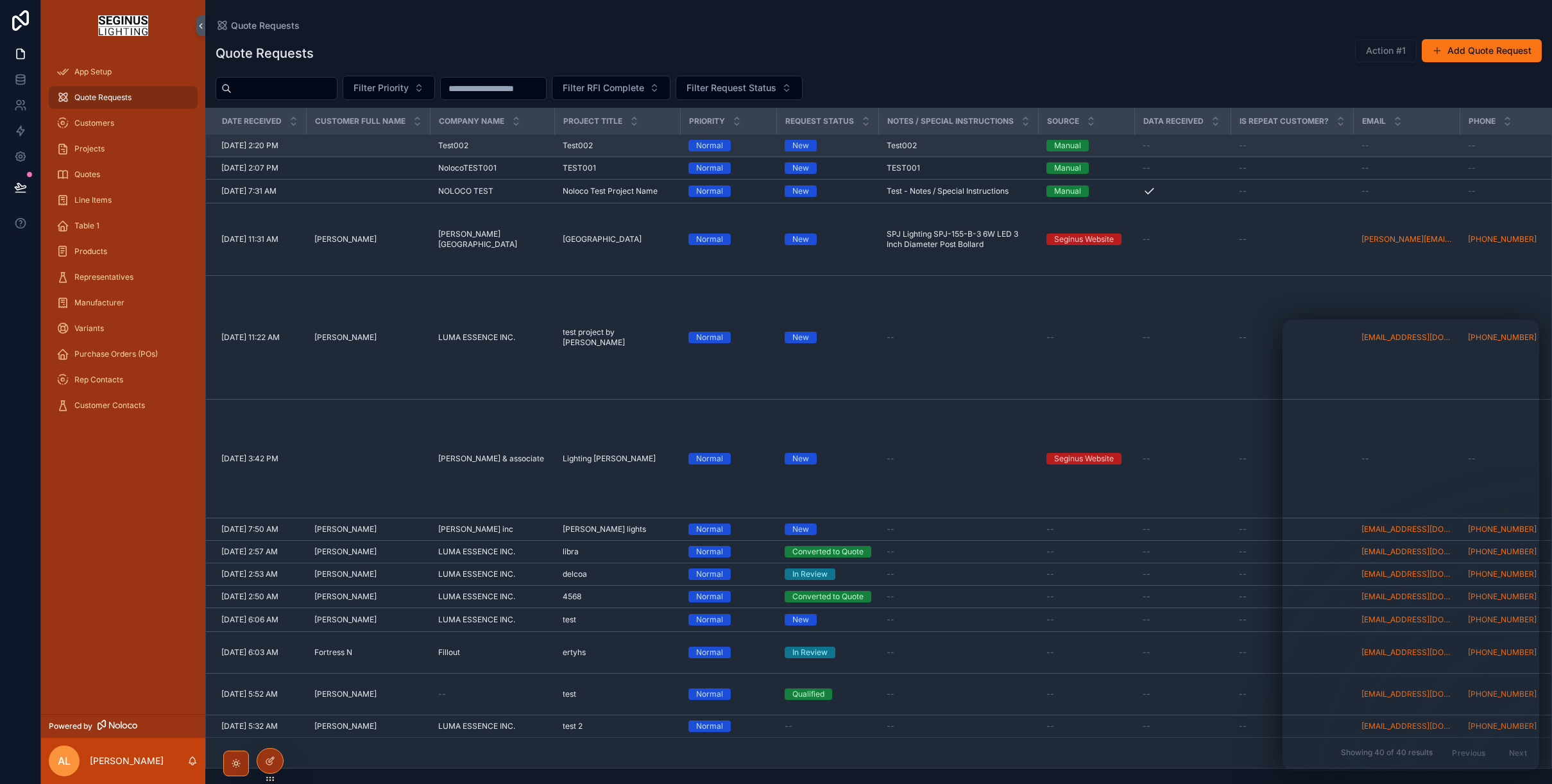
click at [278, 151] on span "[DATE] 2:20 PM" at bounding box center [249, 145] width 57 height 10
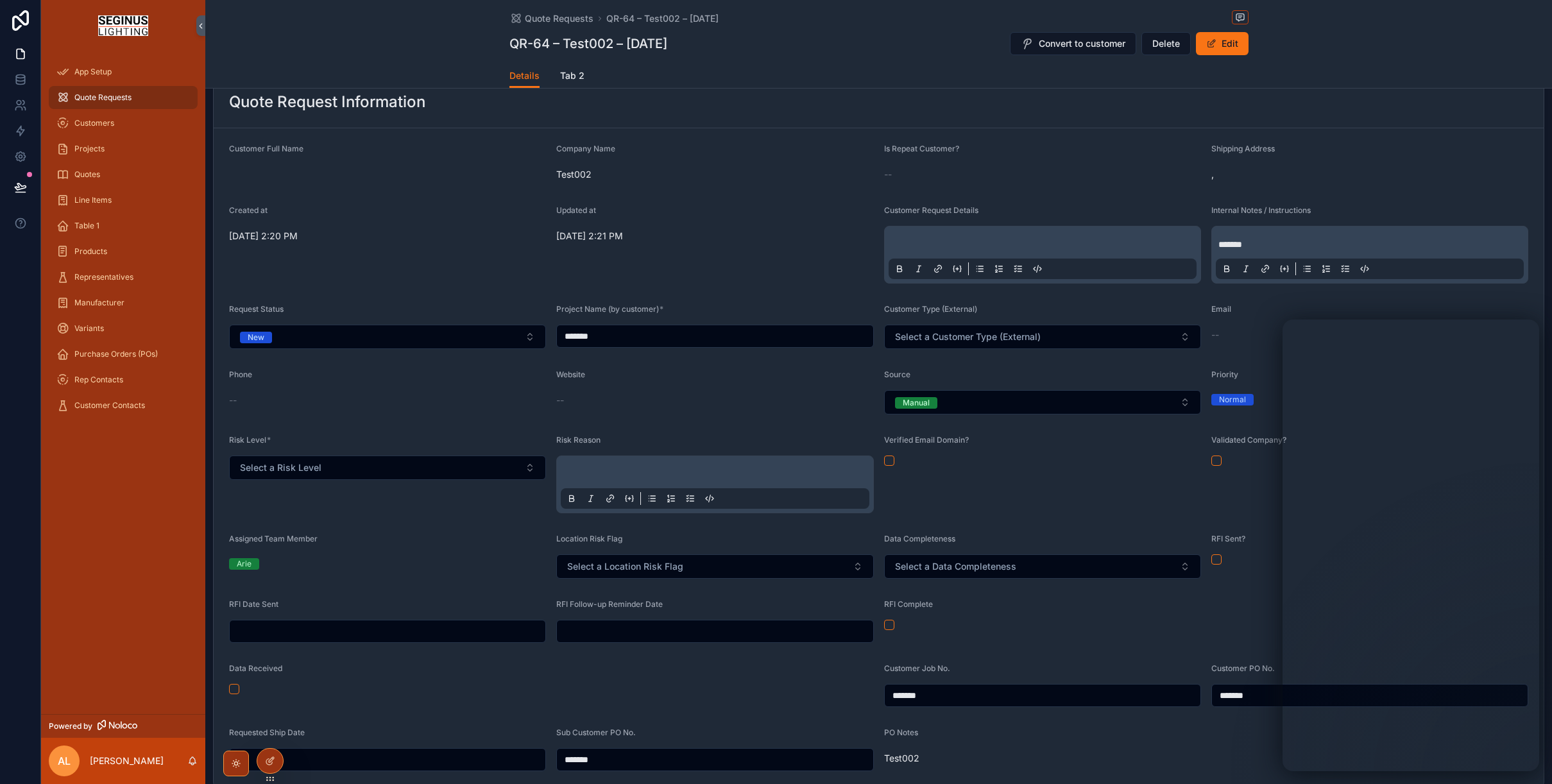
scroll to position [85, 0]
